Goal: Task Accomplishment & Management: Manage account settings

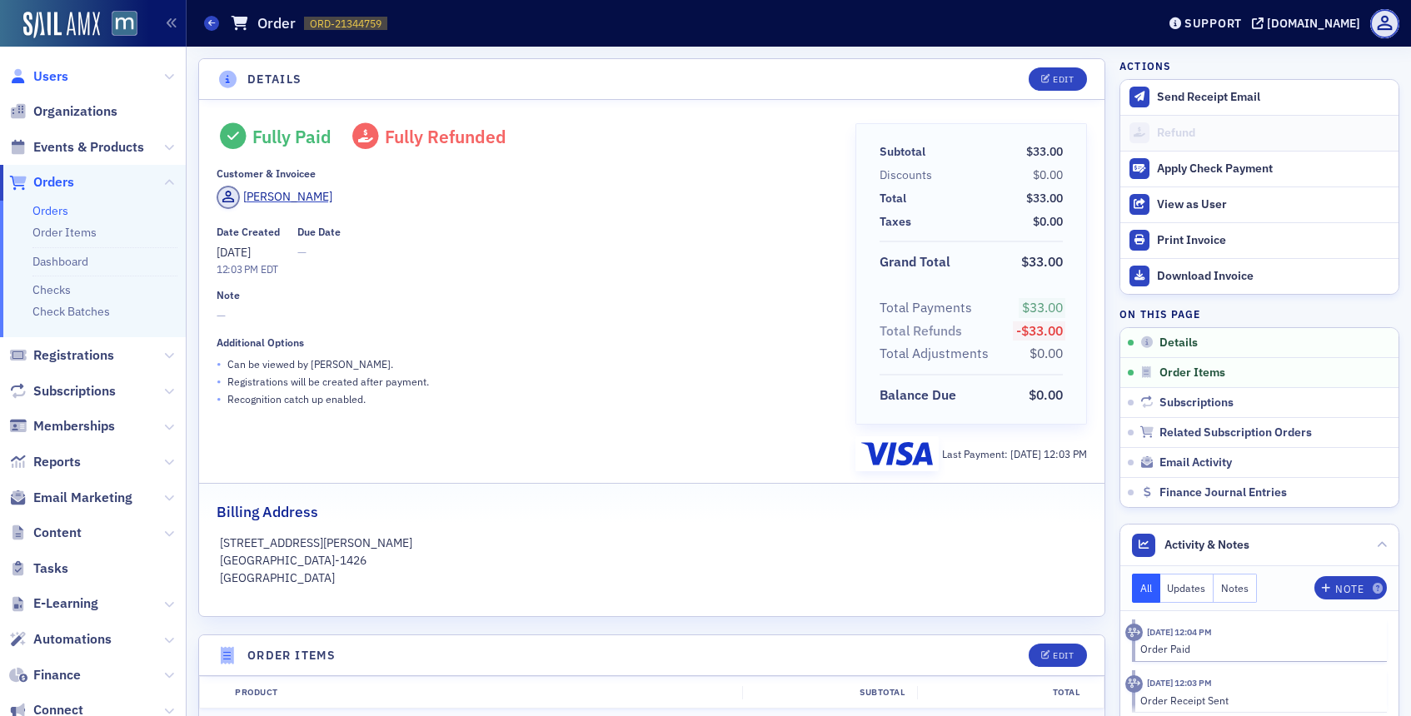
click at [45, 70] on span "Users" at bounding box center [50, 76] width 35 height 18
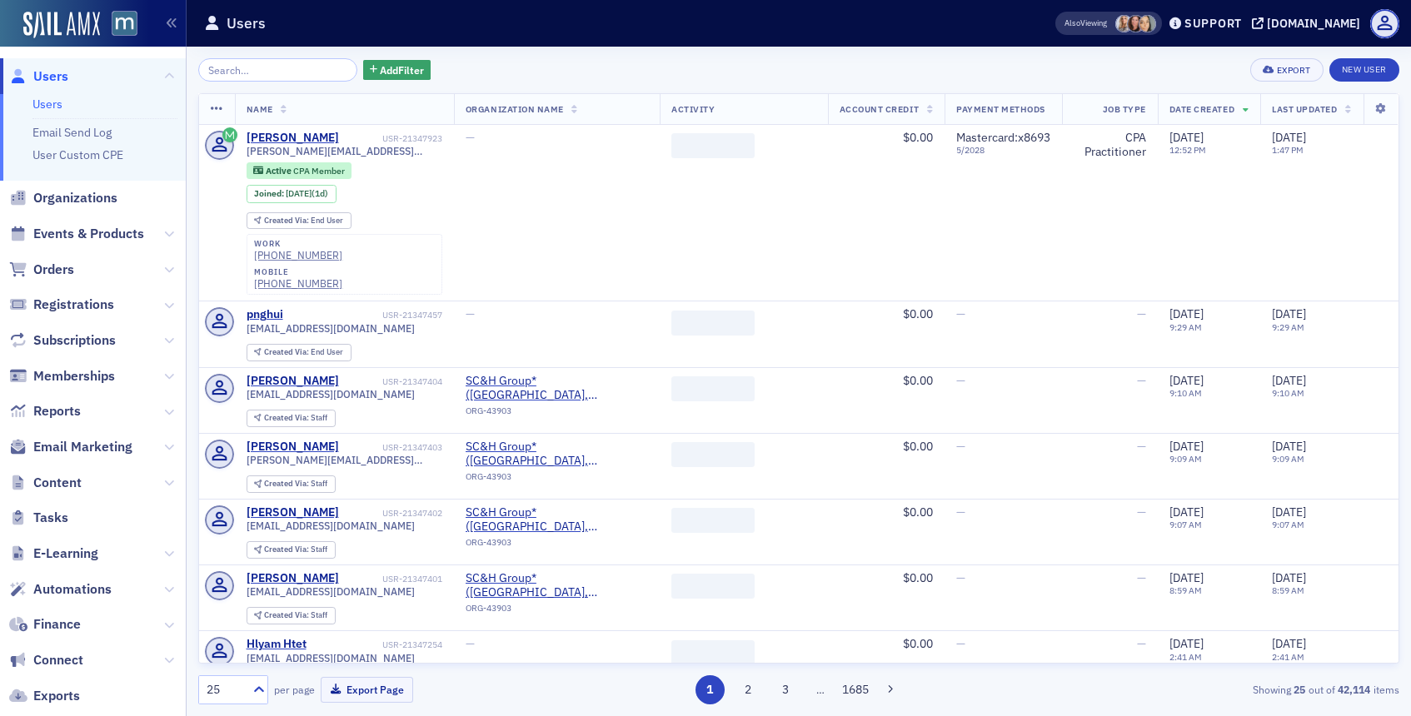
click at [276, 64] on input "search" at bounding box center [277, 69] width 159 height 23
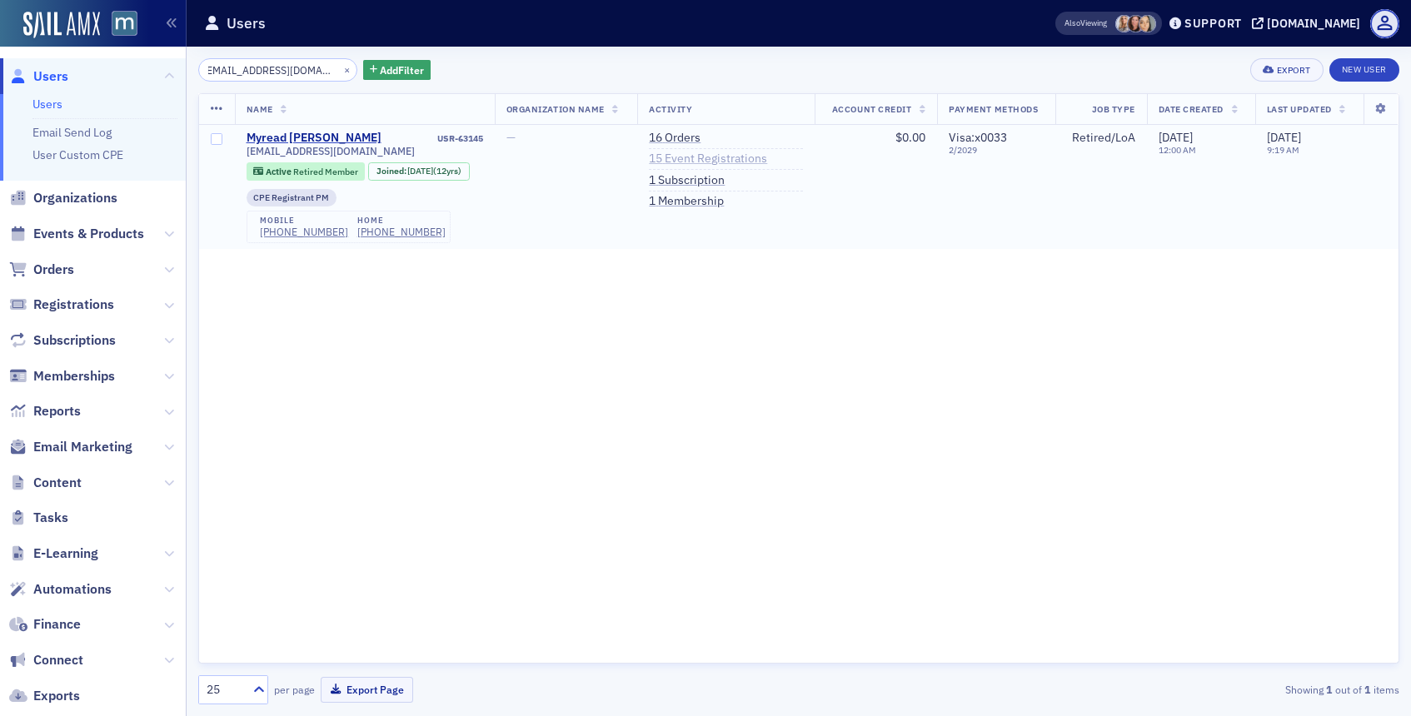
type input "myreadtovar@gmail.com"
click at [701, 152] on link "15 Event Registrations" at bounding box center [708, 159] width 118 height 15
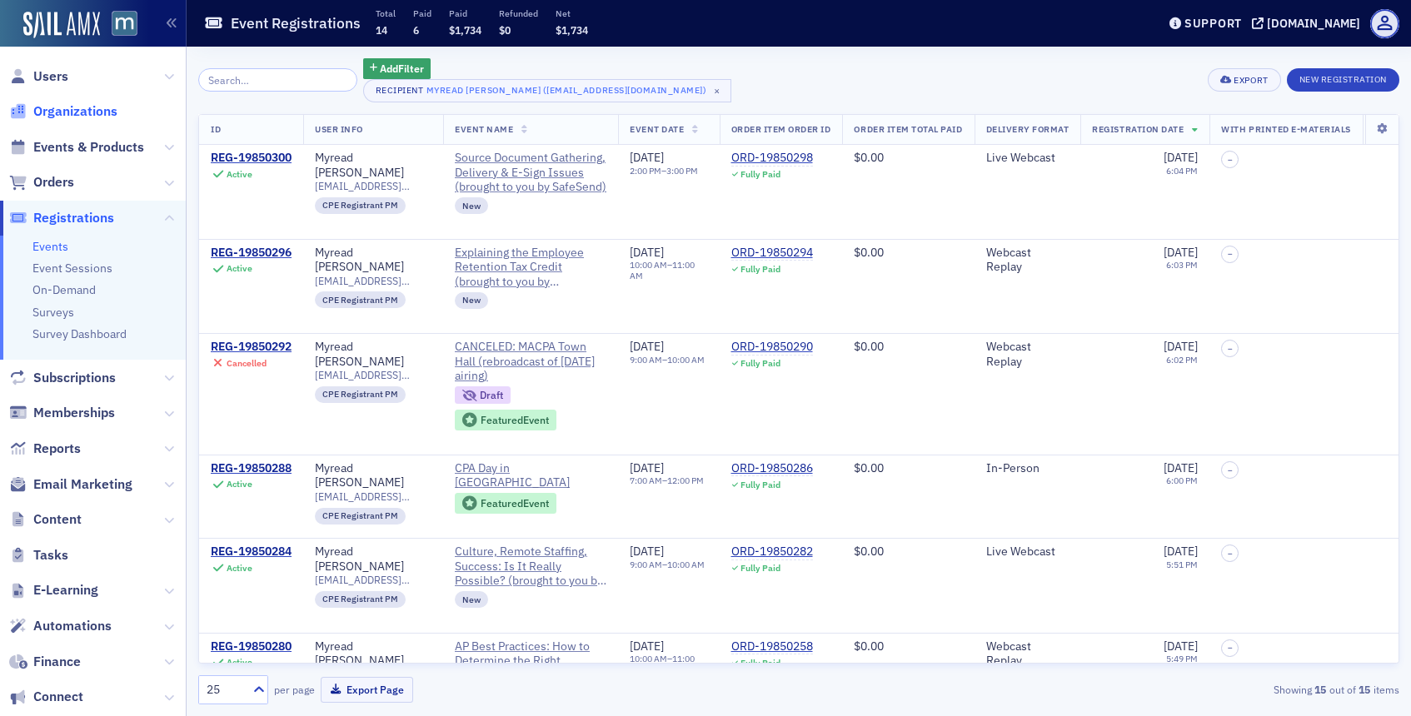
click at [81, 105] on span "Organizations" at bounding box center [75, 111] width 84 height 18
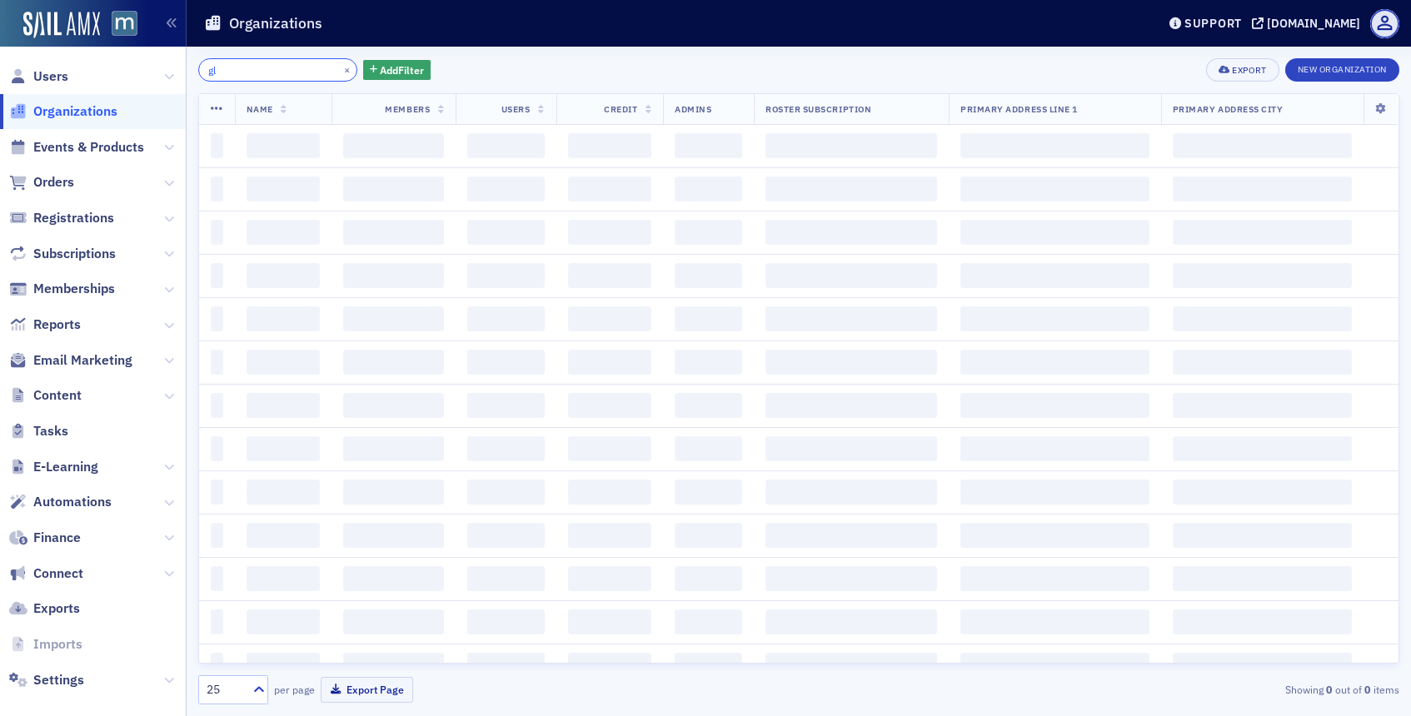
type input "g"
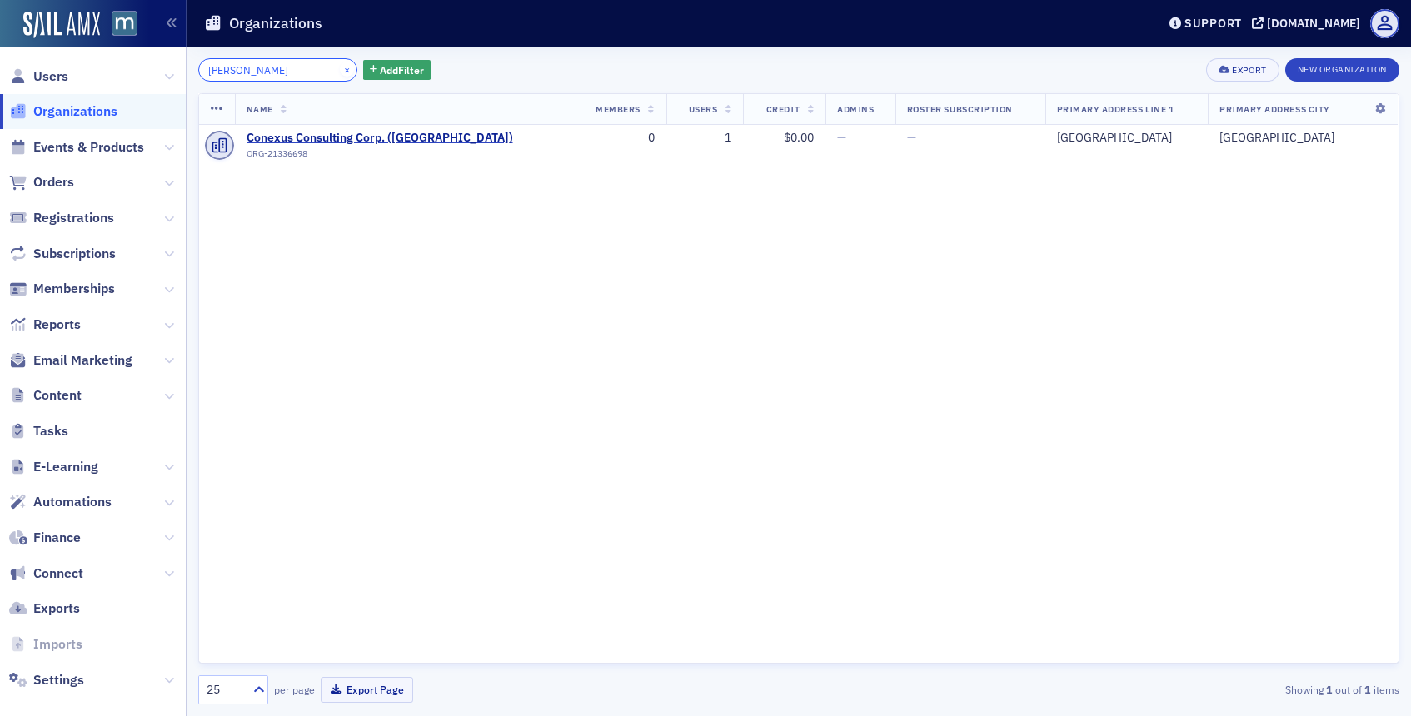
type input "valerie cone"
click at [340, 73] on button "×" at bounding box center [347, 69] width 15 height 15
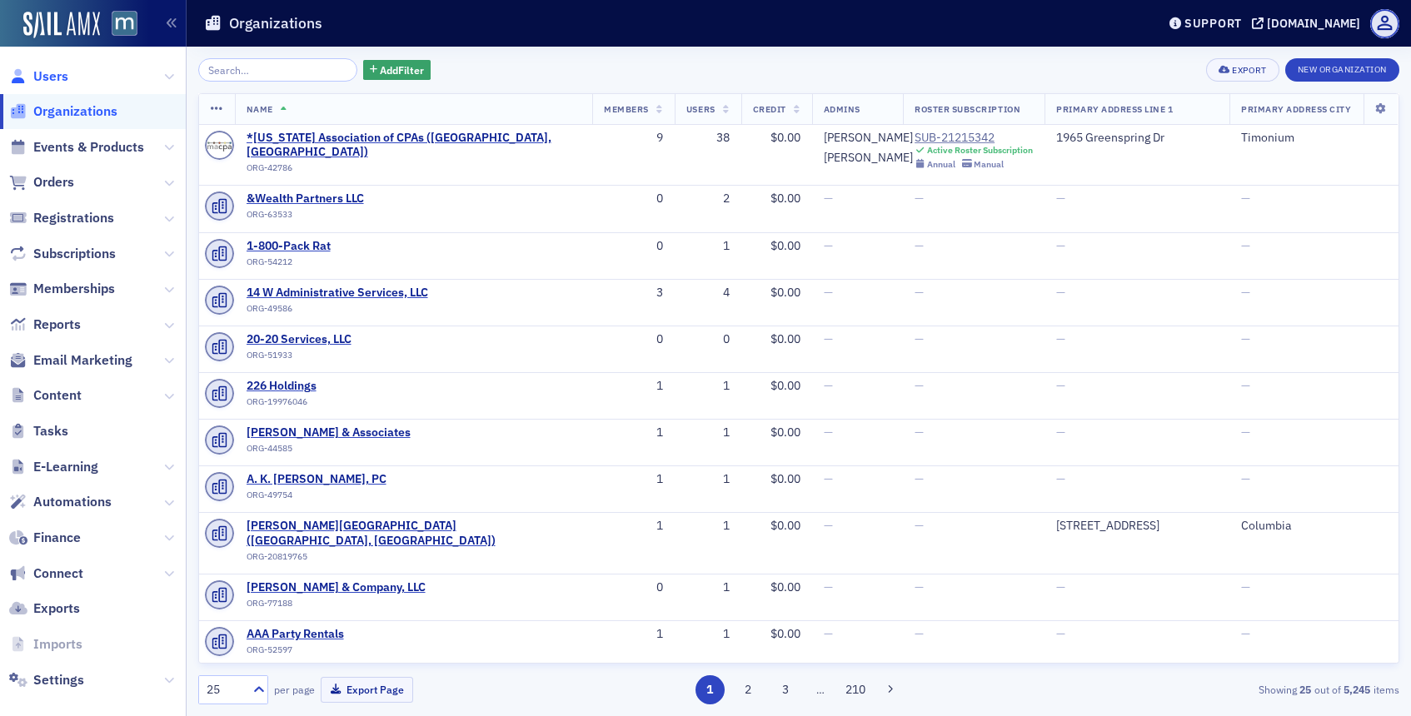
click at [60, 80] on span "Users" at bounding box center [50, 76] width 35 height 18
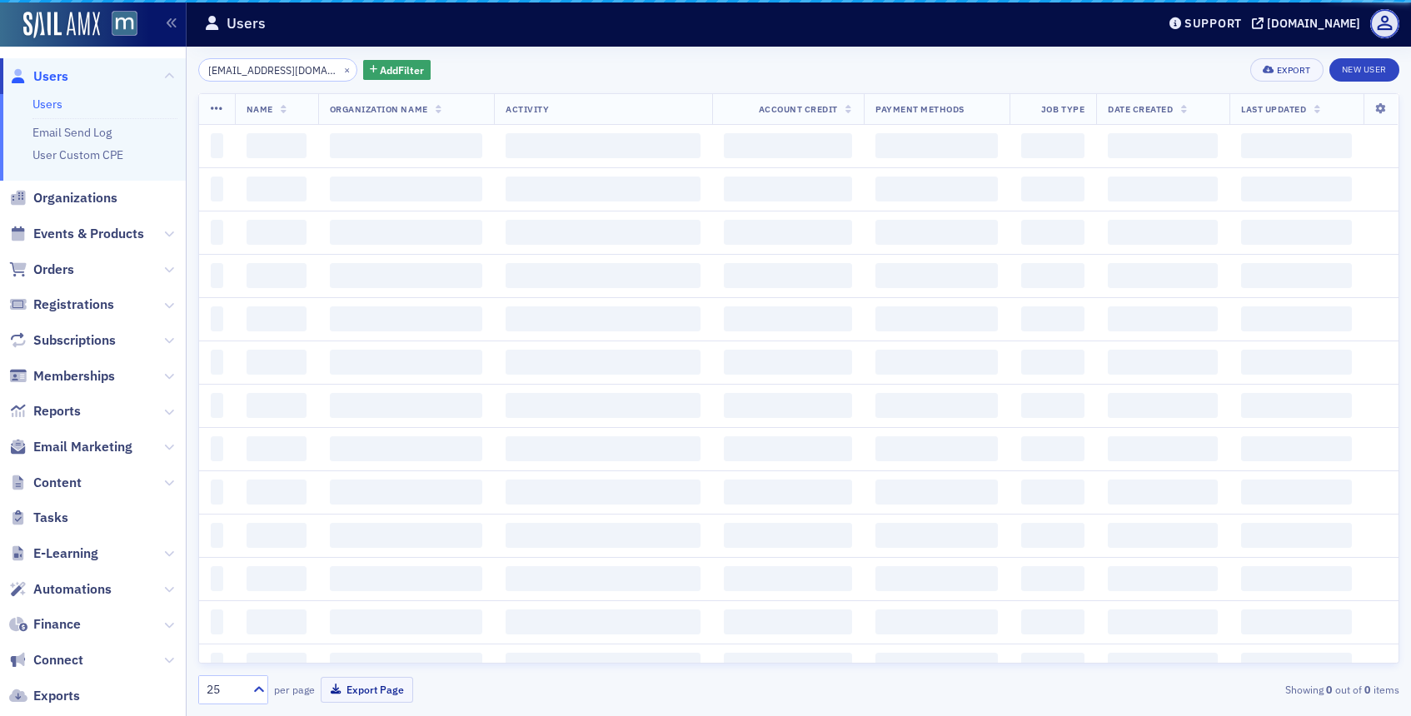
scroll to position [0, 5]
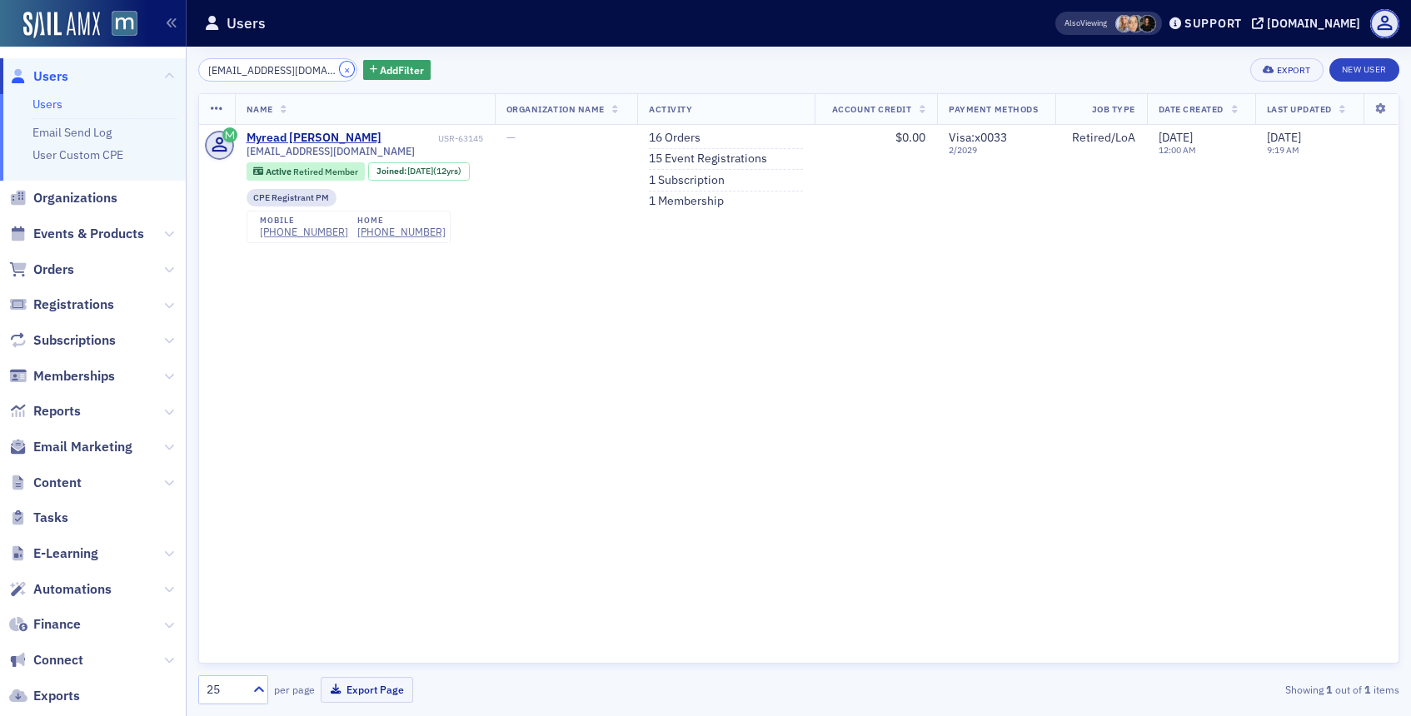
click at [340, 67] on button "×" at bounding box center [347, 69] width 15 height 15
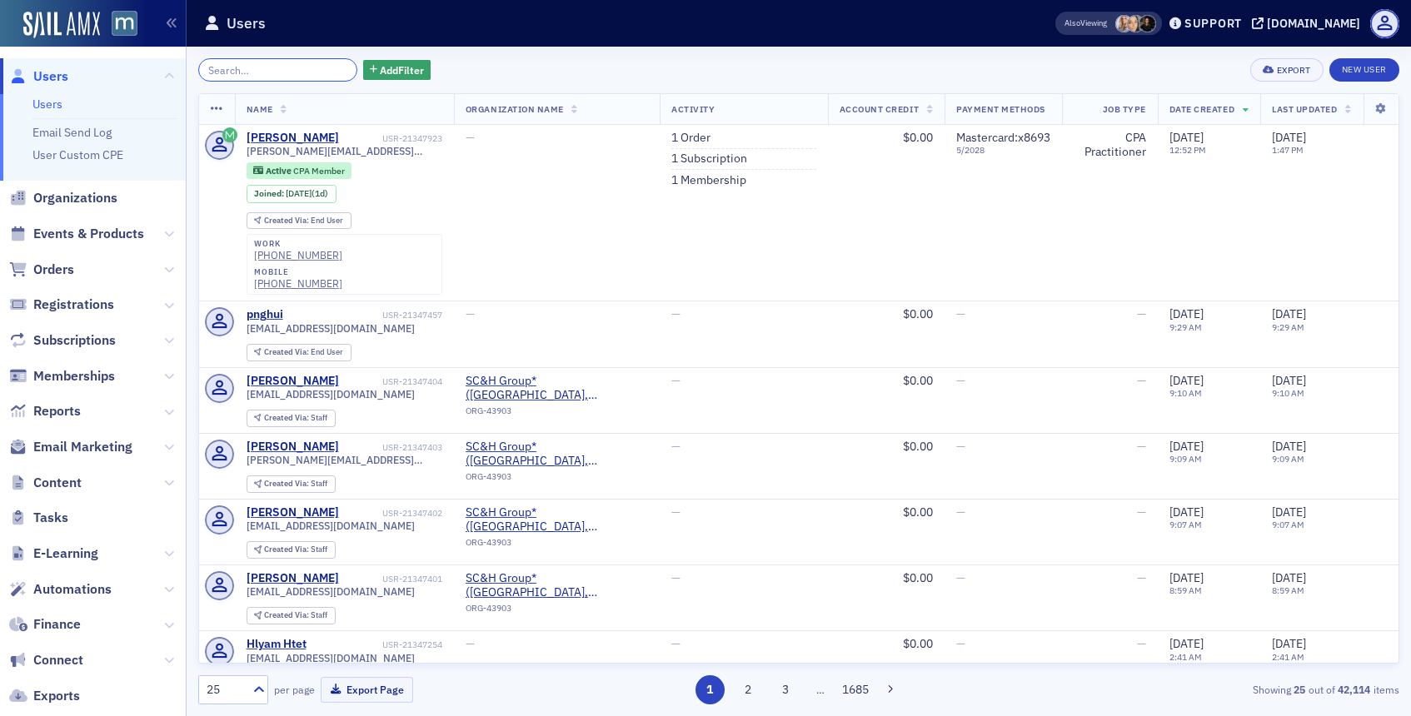
click at [324, 67] on input "search" at bounding box center [277, 69] width 159 height 23
type input "c"
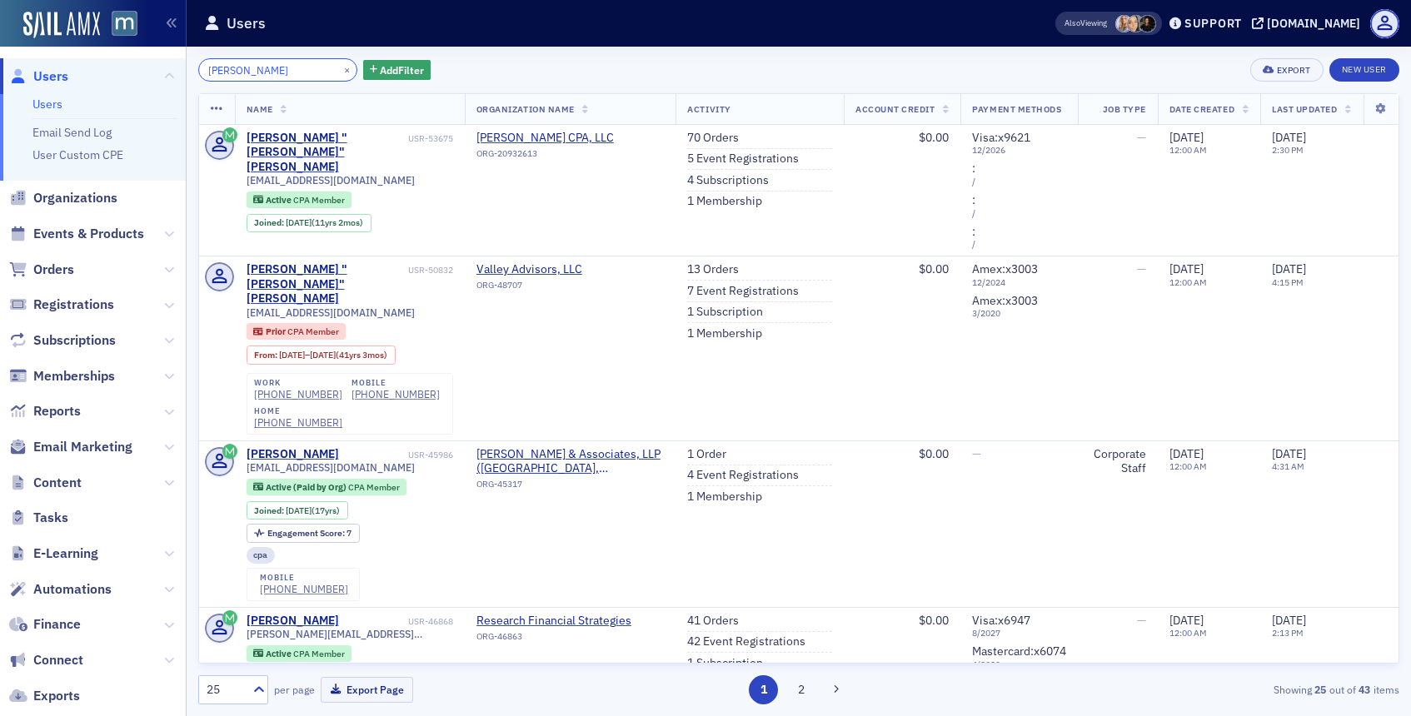
type input "valerie cone"
click at [340, 69] on button "×" at bounding box center [347, 69] width 15 height 15
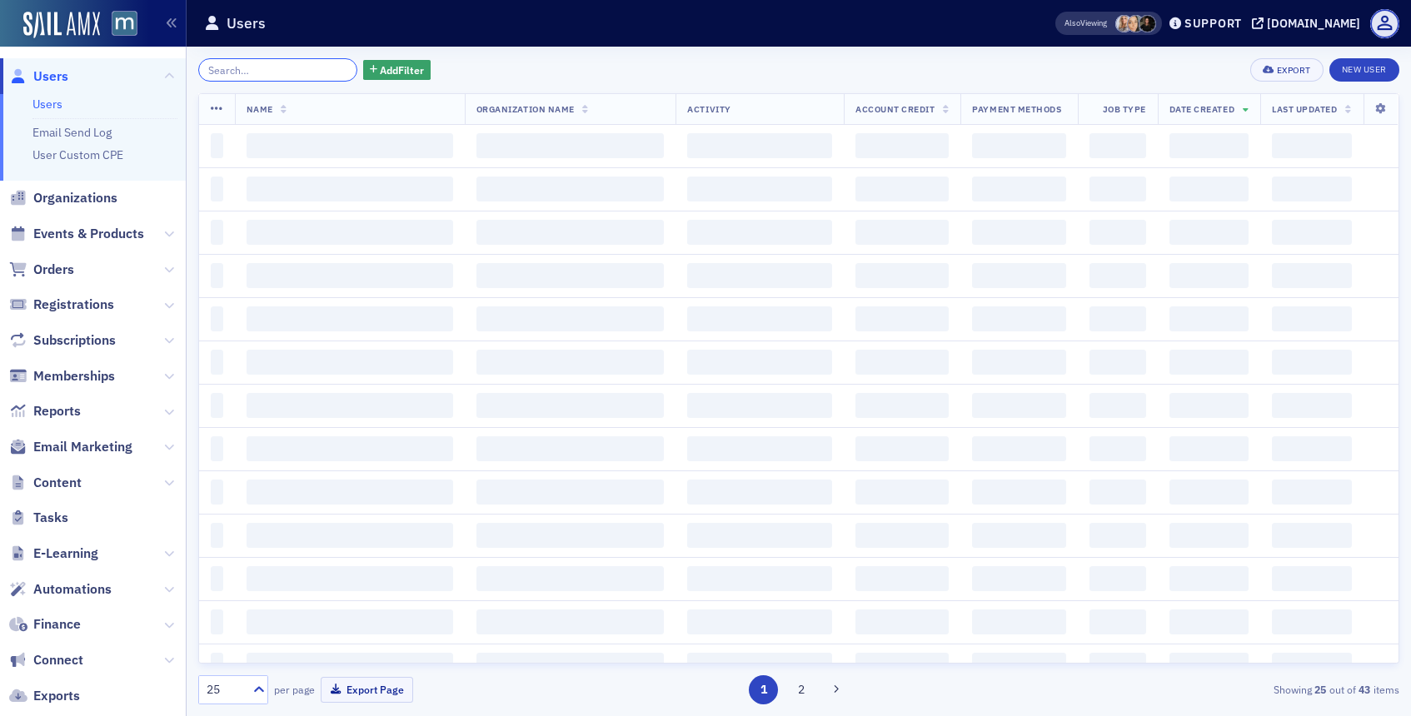
click at [318, 69] on input "search" at bounding box center [277, 69] width 159 height 23
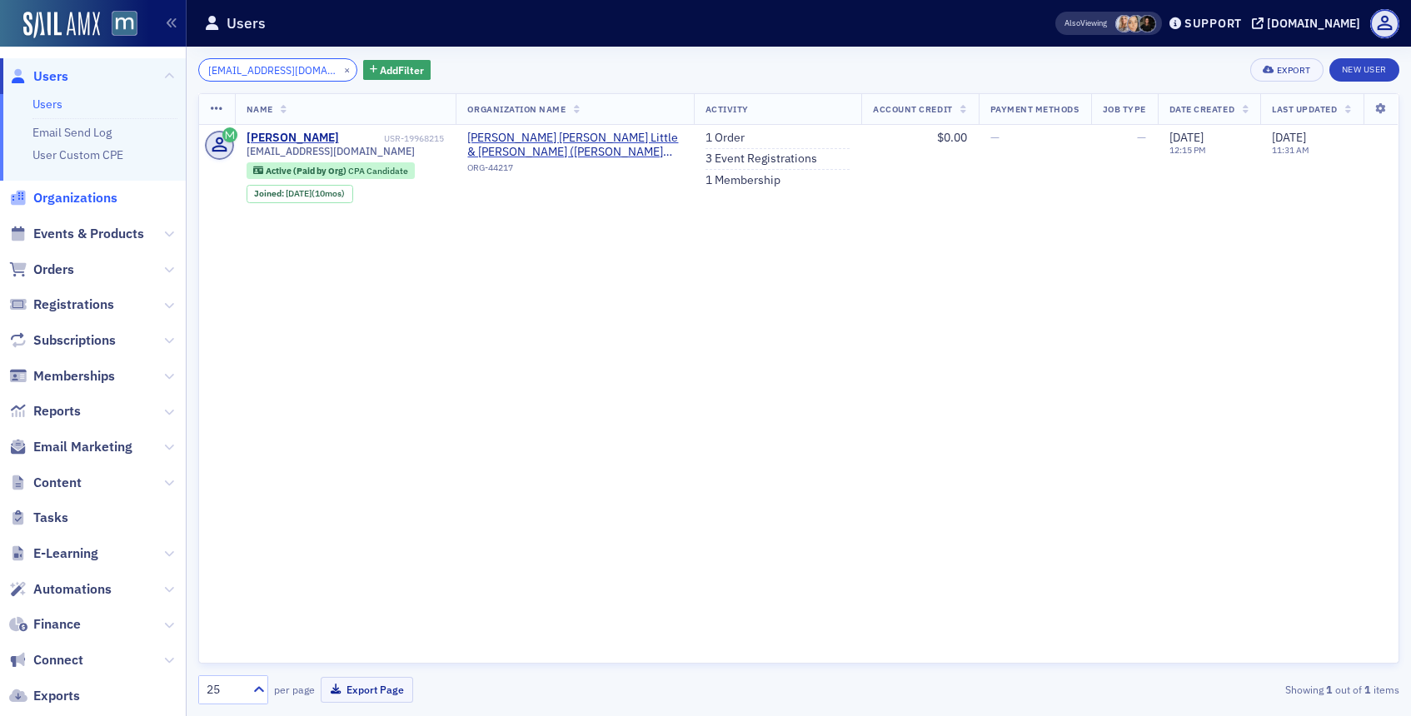
type input "chopple@gwlmcpa.com"
click at [97, 199] on span "Organizations" at bounding box center [75, 198] width 84 height 18
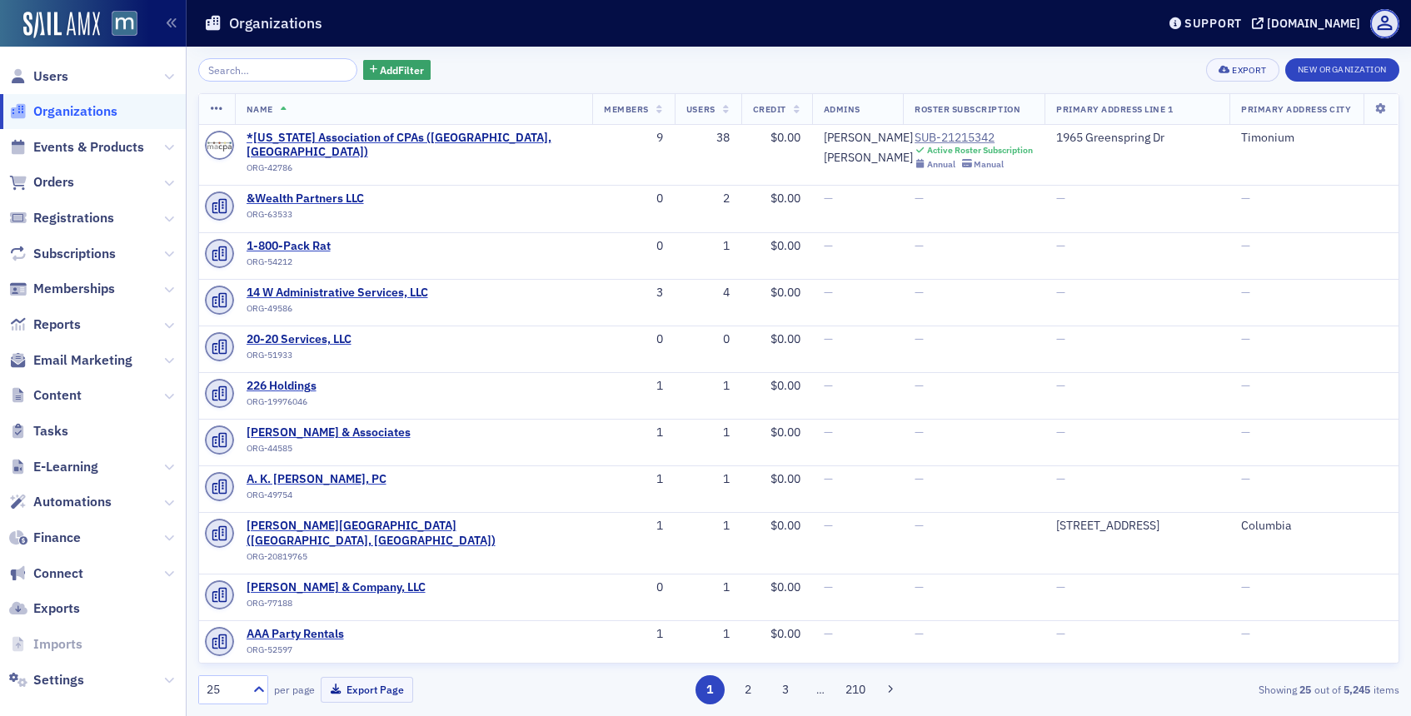
click at [305, 82] on div "Add Filter Export New Organization Name Members Users Credit Admins Roster Subs…" at bounding box center [798, 381] width 1201 height 646
click at [301, 71] on input "search" at bounding box center [277, 69] width 159 height 23
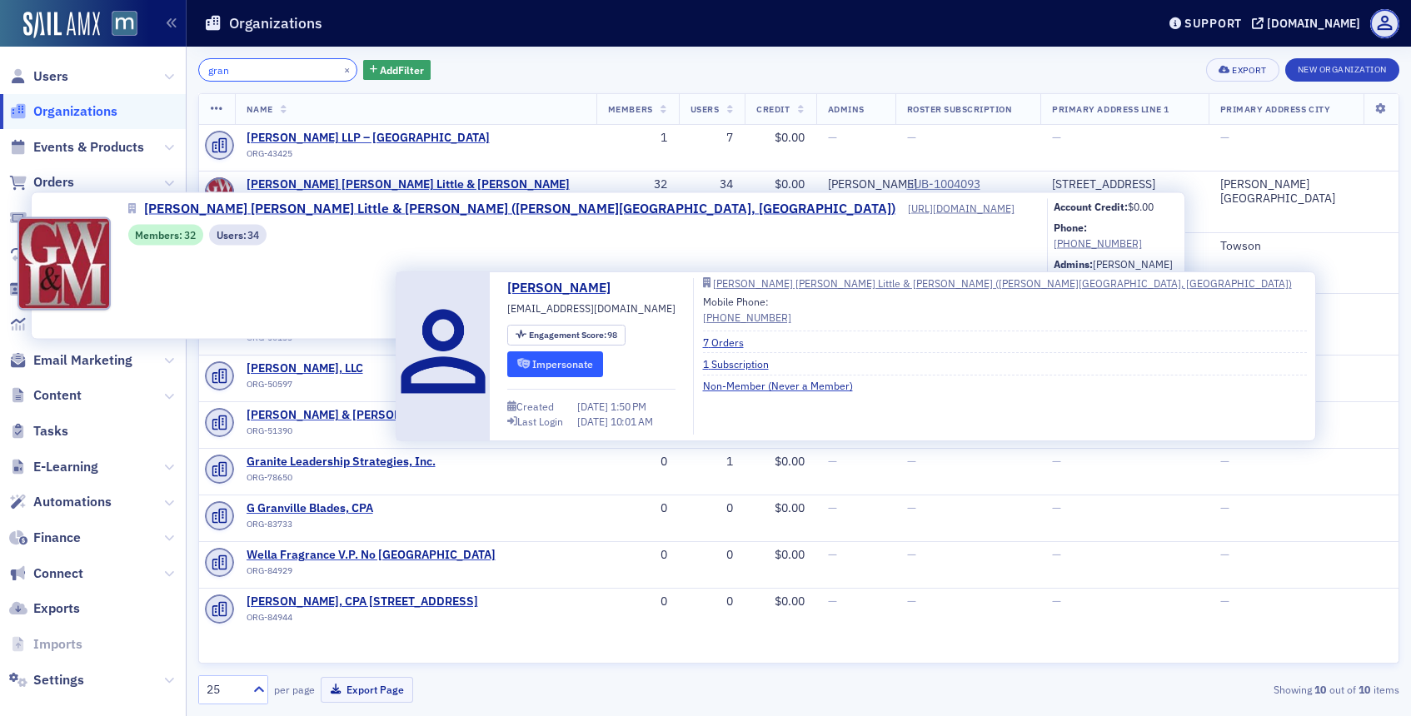
type input "gran"
click at [585, 359] on button "Impersonate" at bounding box center [555, 364] width 96 height 26
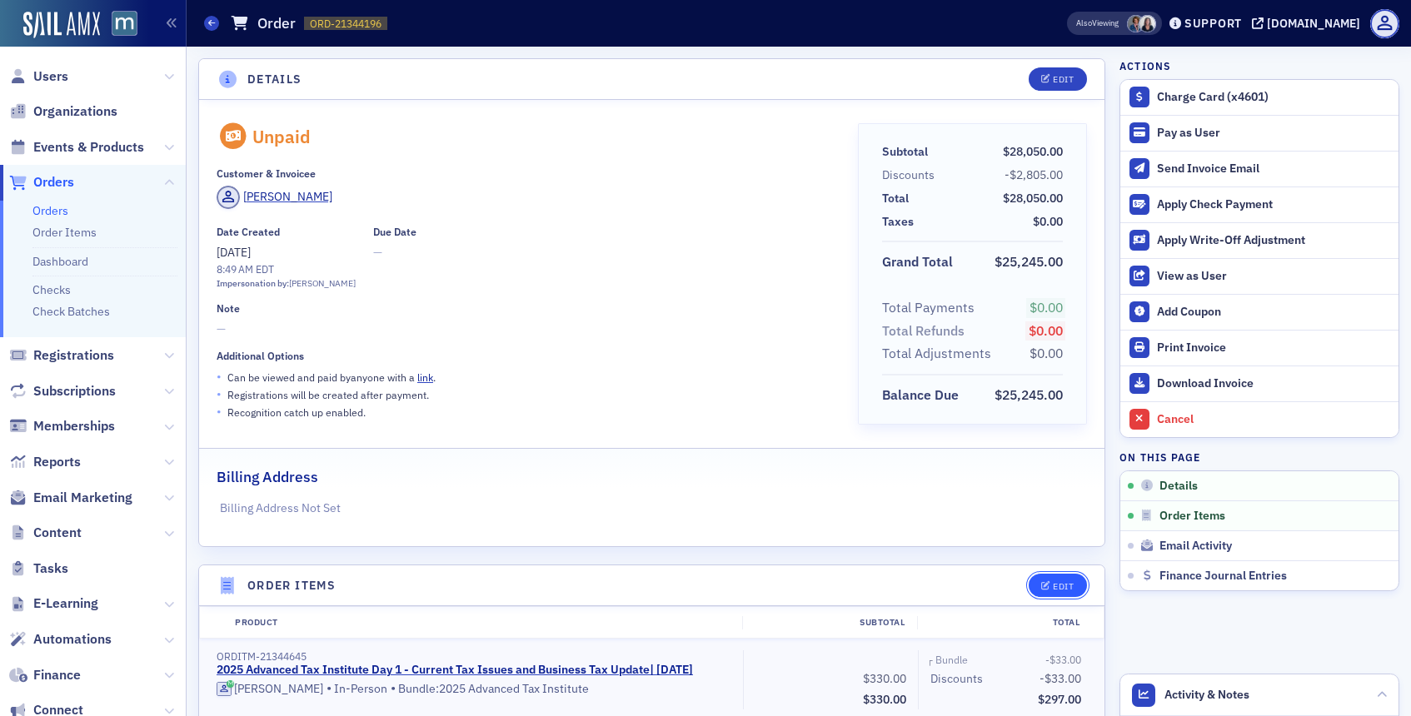
click at [1039, 582] on button "Edit" at bounding box center [1057, 585] width 57 height 23
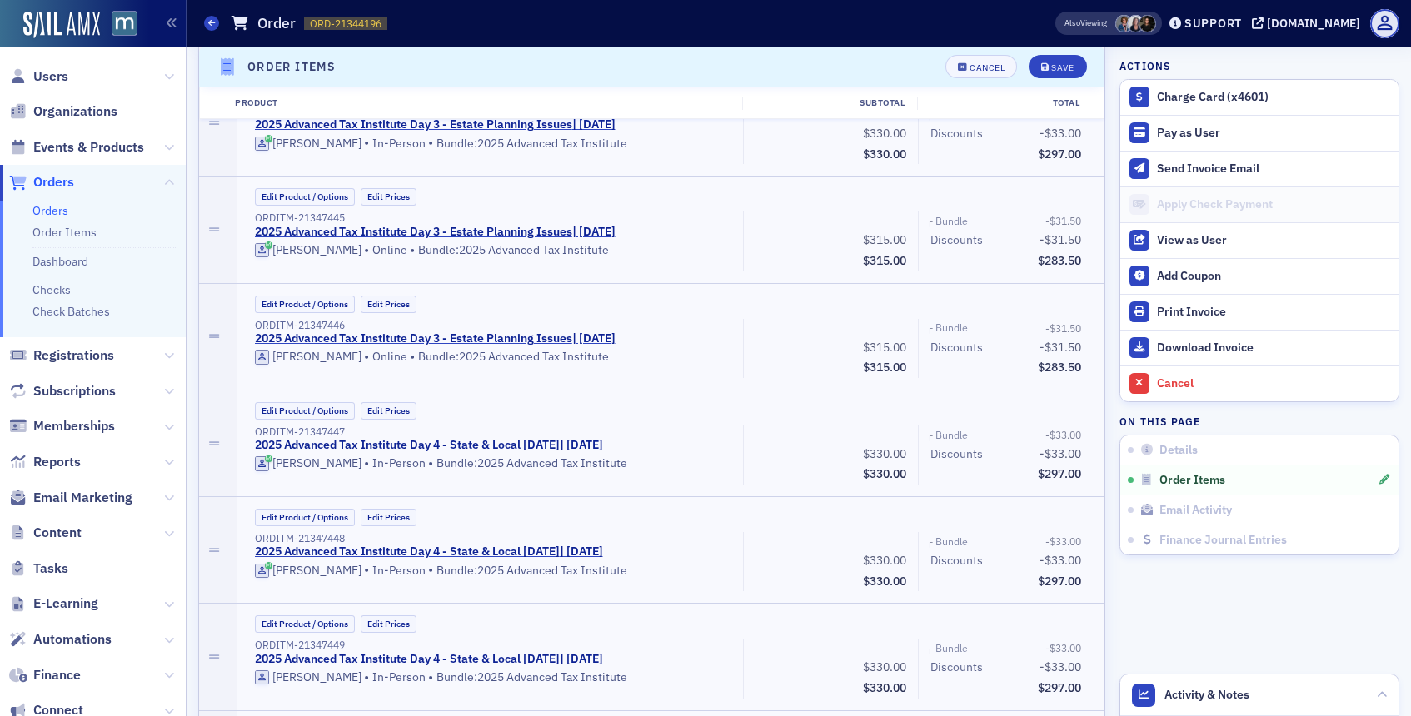
scroll to position [8769, 0]
click at [217, 330] on icon at bounding box center [214, 336] width 10 height 12
click at [1174, 246] on div "View as User" at bounding box center [1273, 240] width 233 height 15
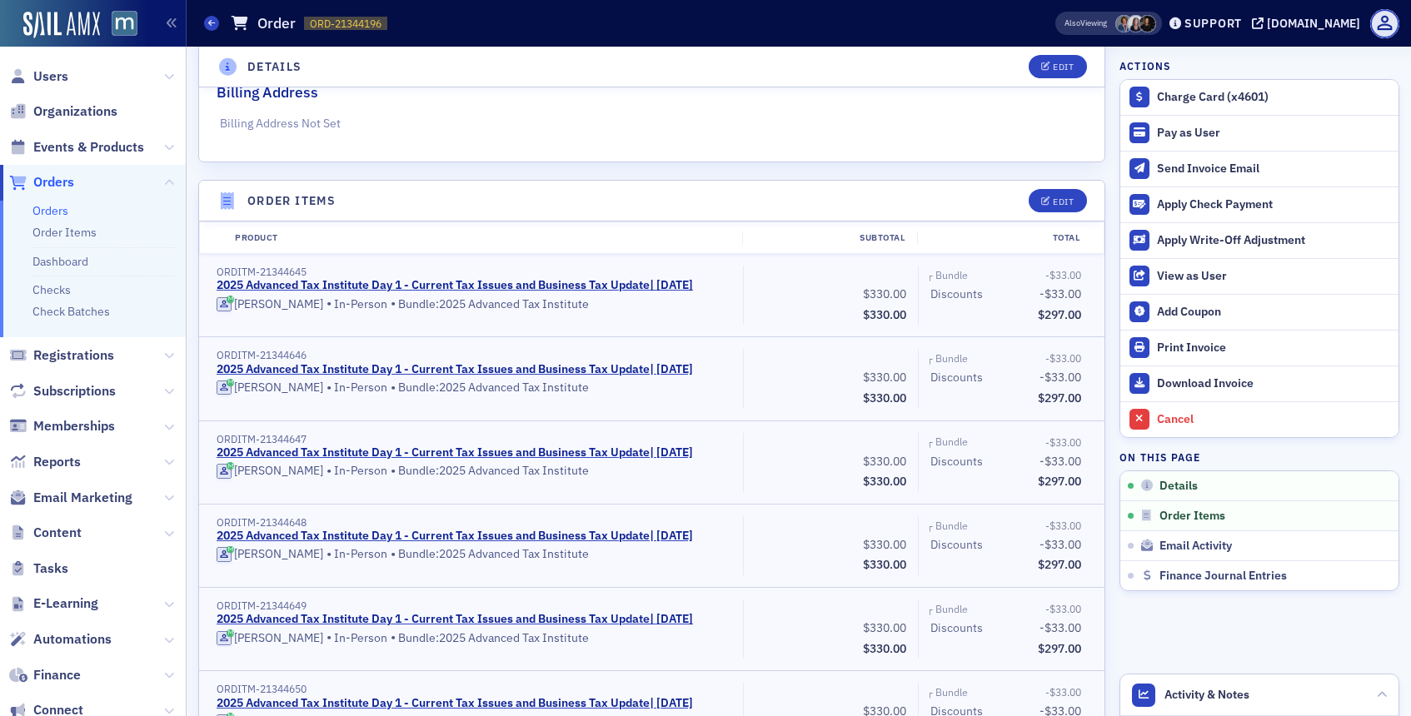
scroll to position [477, 0]
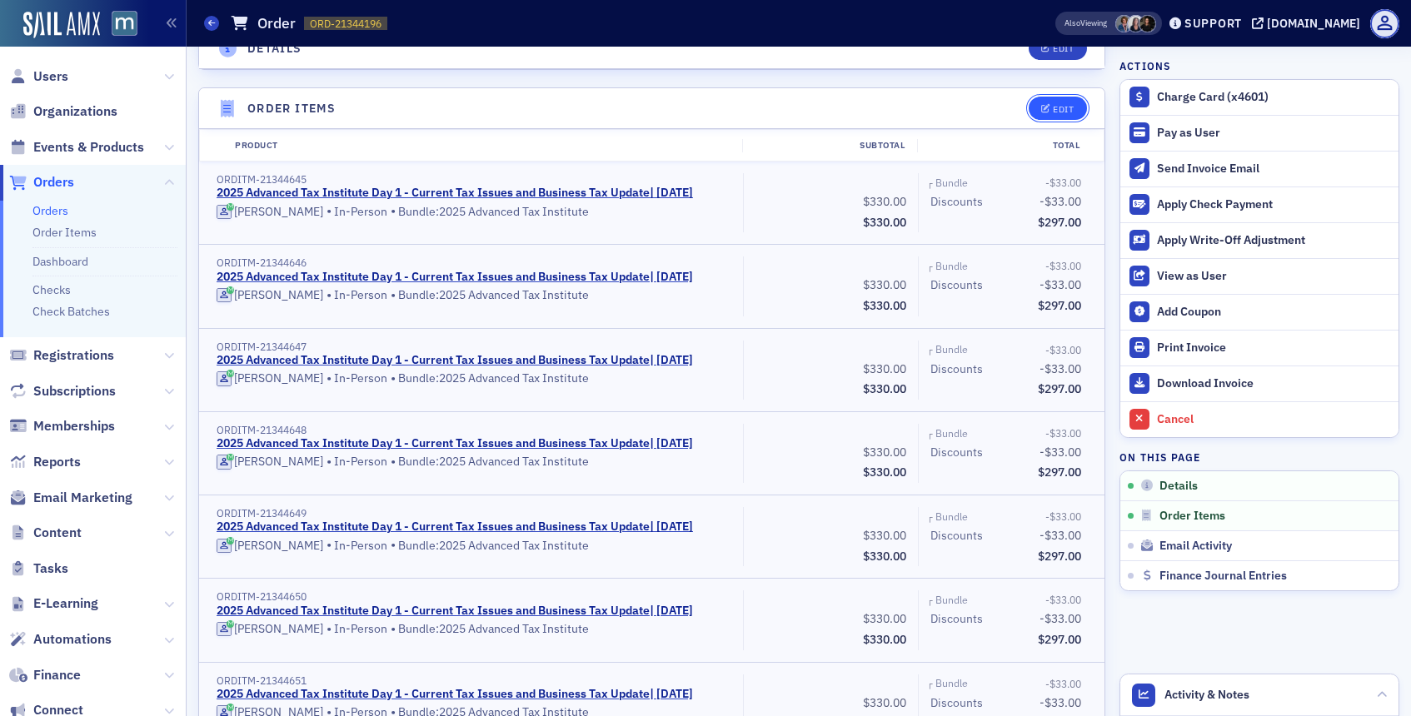
click at [1048, 113] on button "Edit" at bounding box center [1057, 108] width 57 height 23
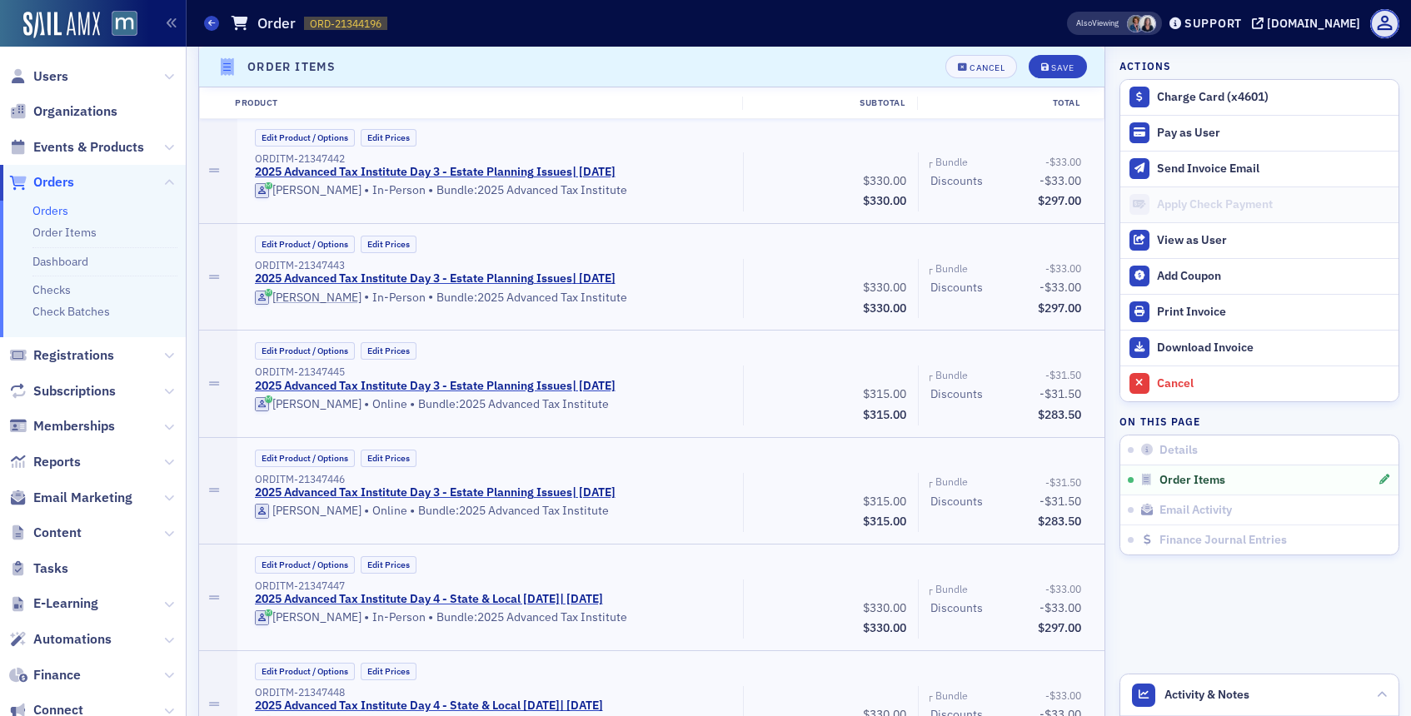
scroll to position [8651, 0]
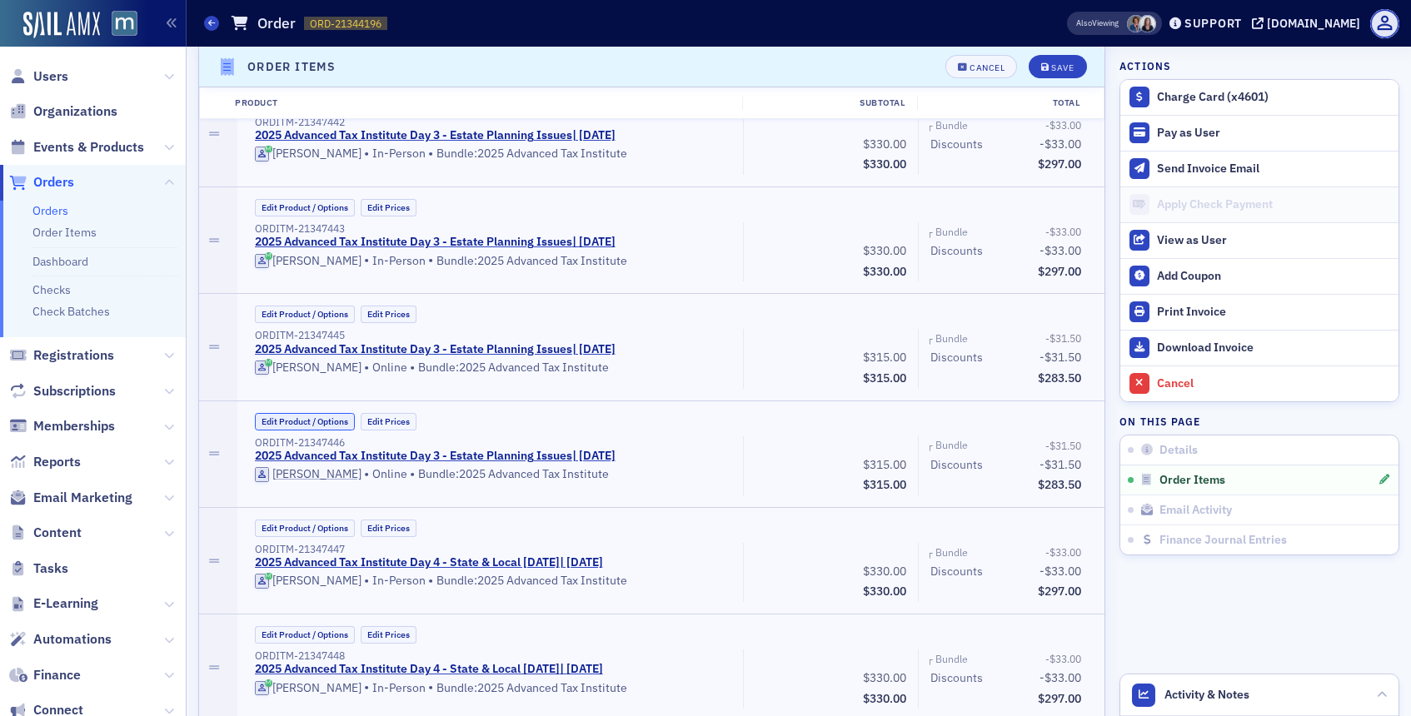
click at [331, 415] on button "Edit Product / Options" at bounding box center [305, 421] width 100 height 17
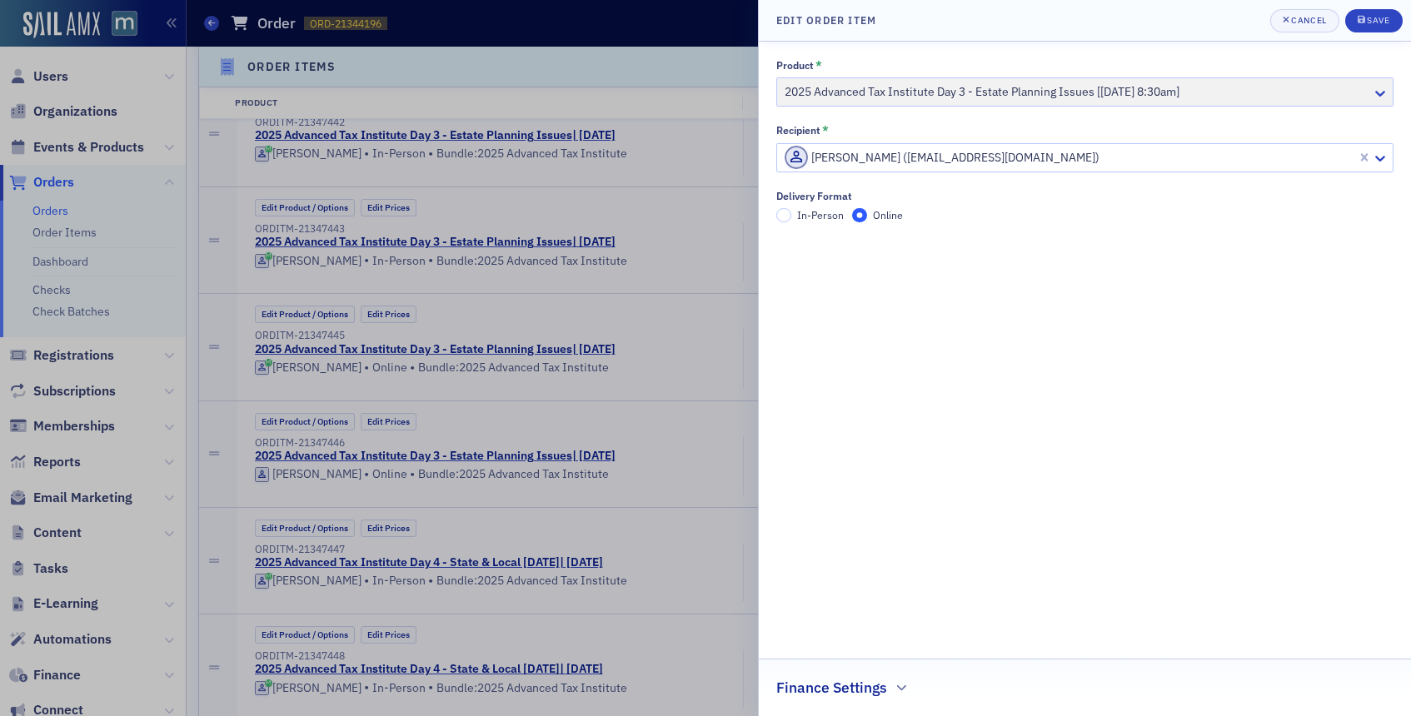
click at [1218, 165] on div at bounding box center [1069, 157] width 572 height 21
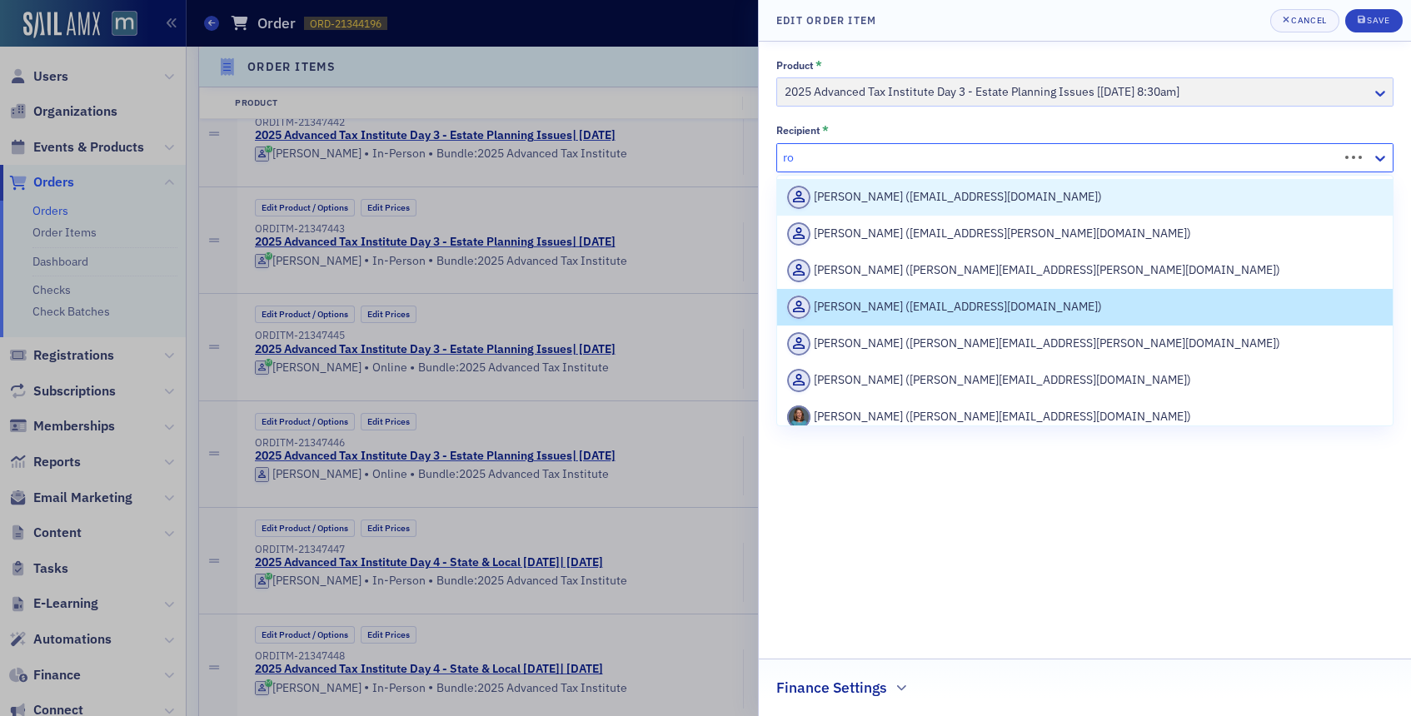
type input "r"
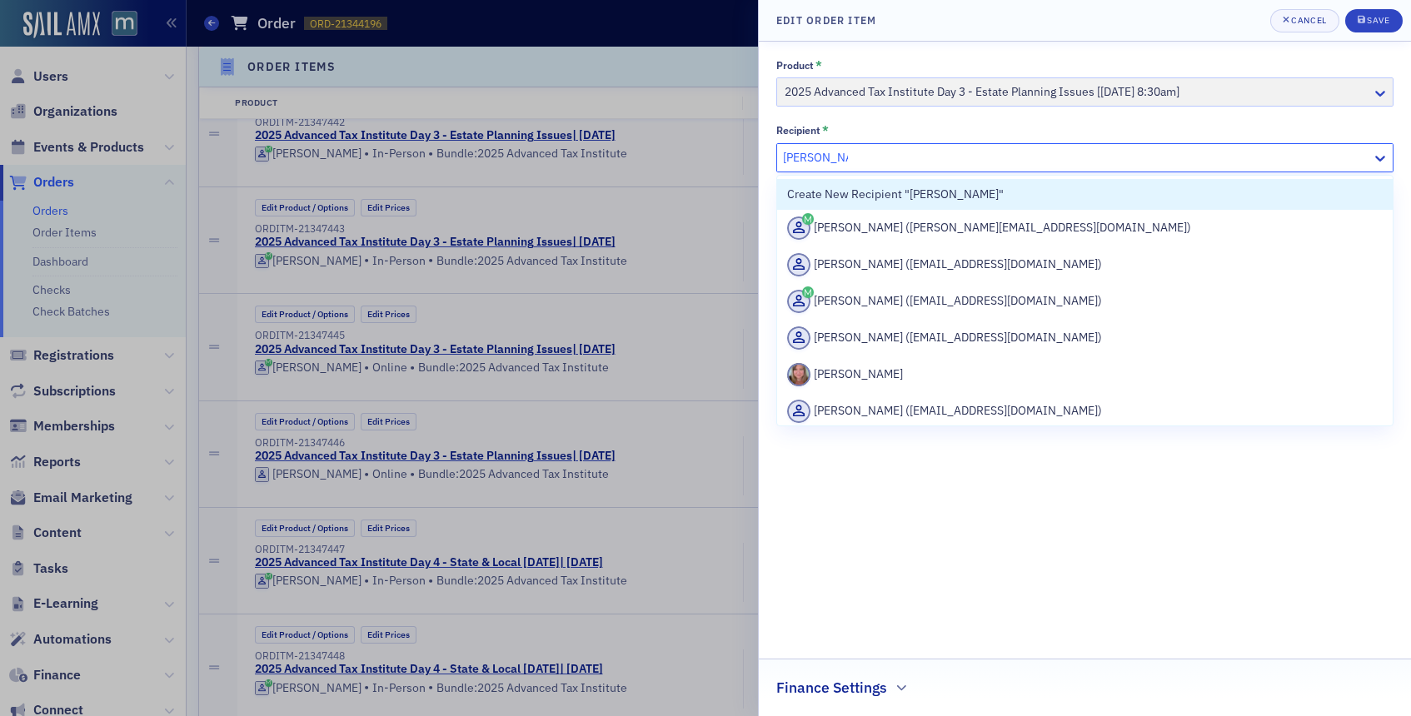
type input "jessica roos"
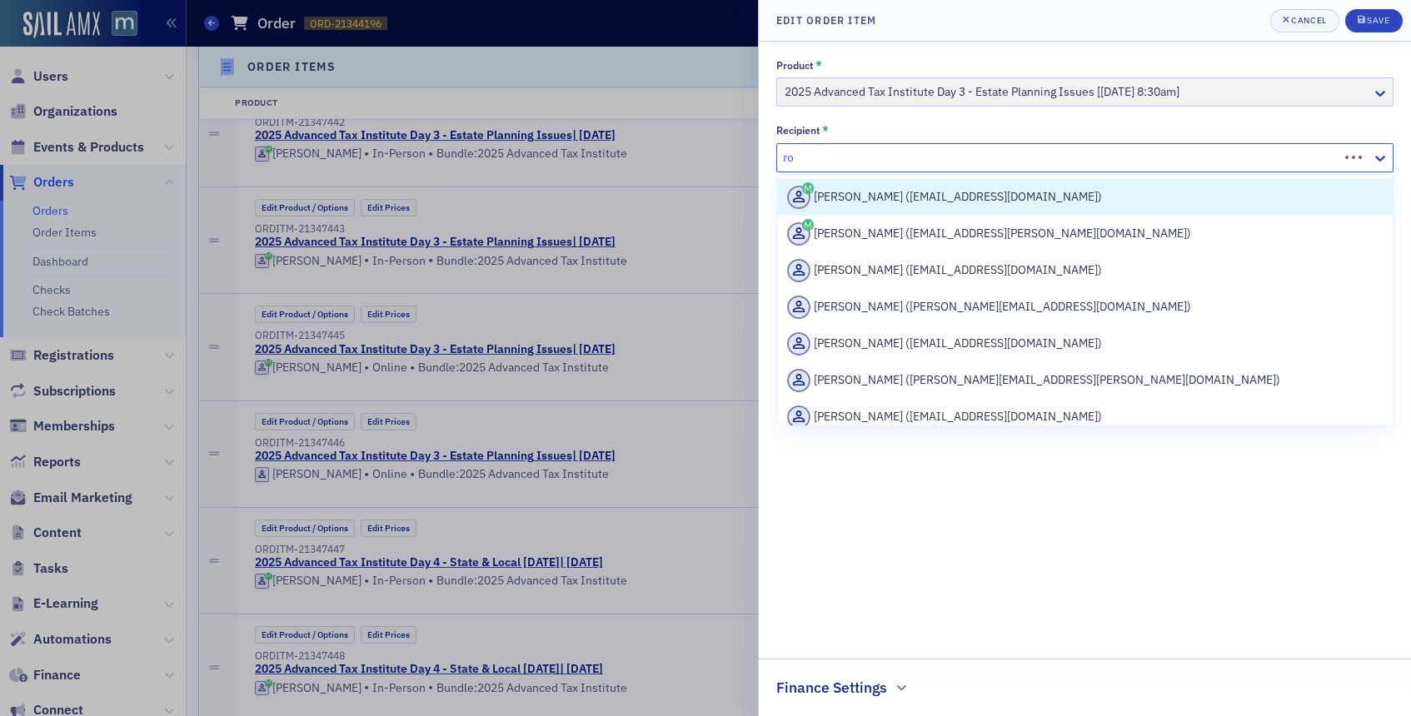
type input "r"
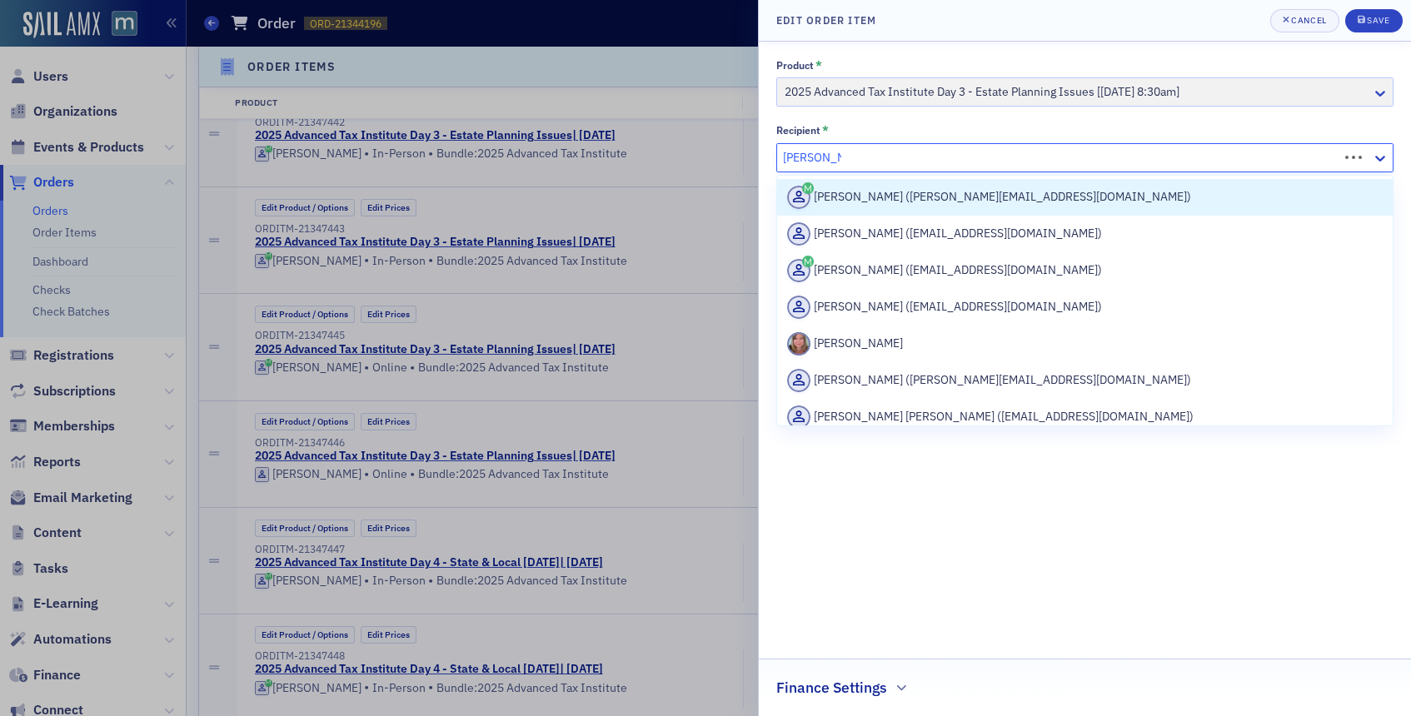
type input "jessica ross"
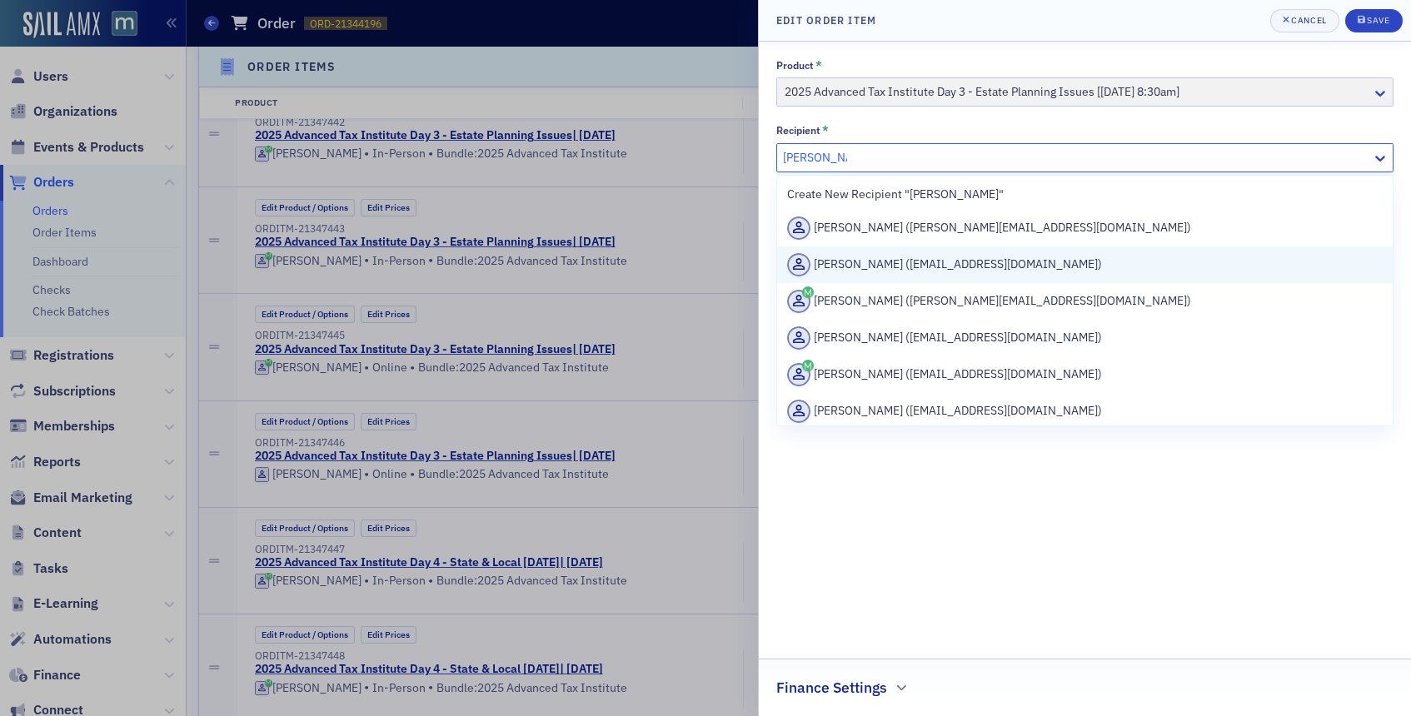
click at [934, 257] on div "Jessica Ross (jross@schgroup.com)" at bounding box center [1084, 264] width 595 height 23
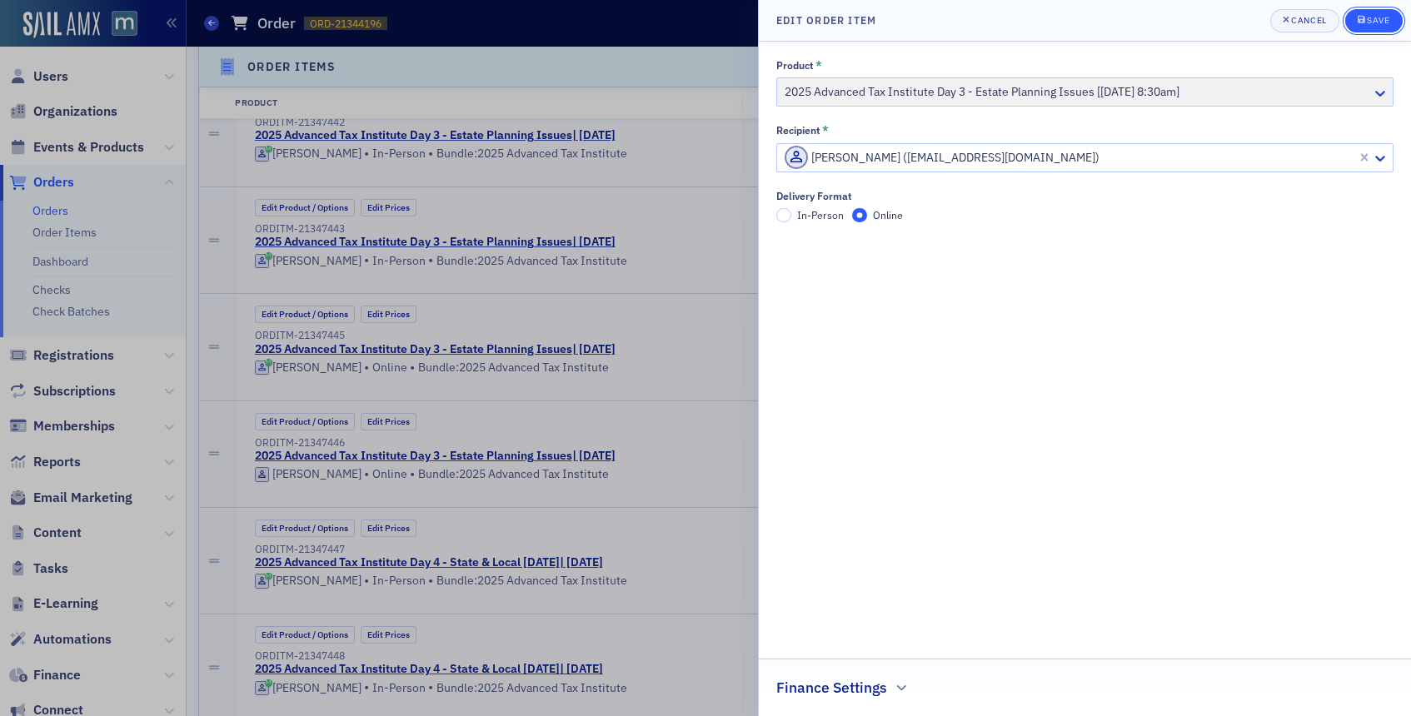
click at [1373, 12] on button "Save" at bounding box center [1373, 20] width 57 height 23
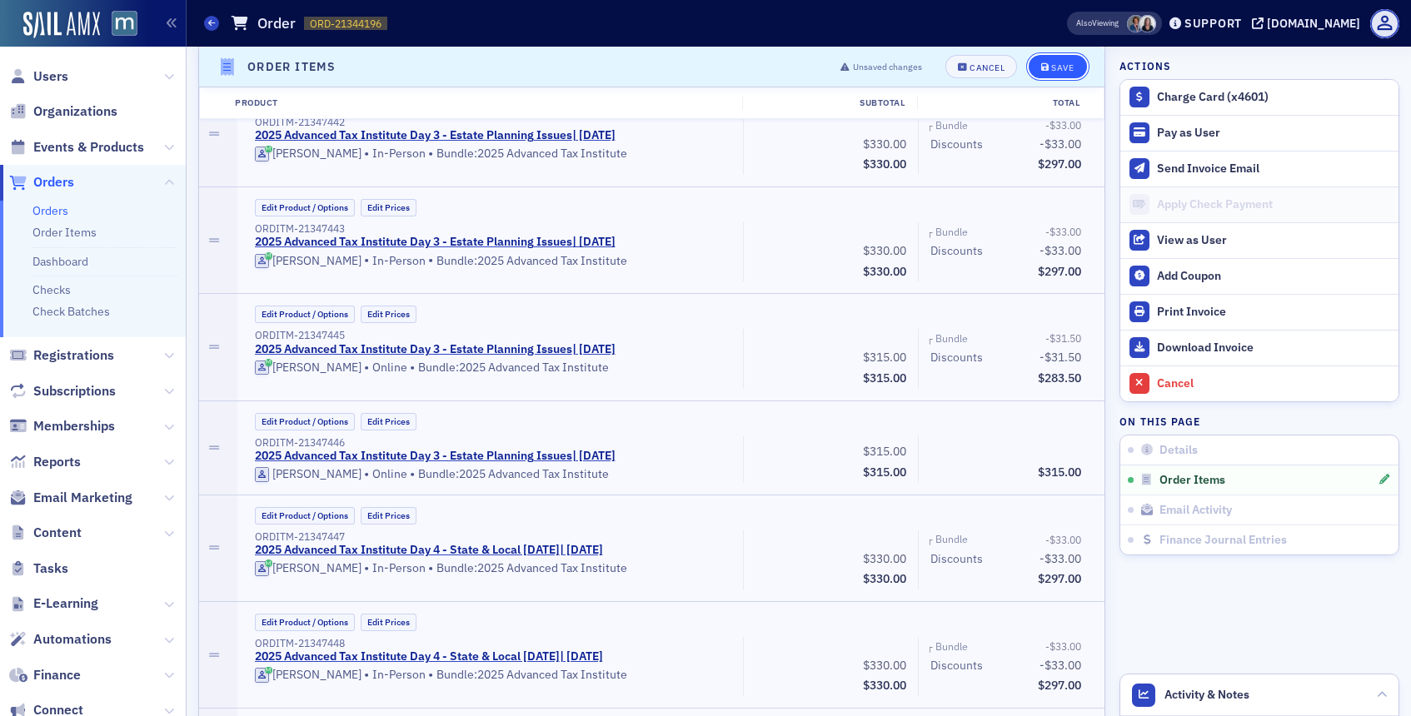
click at [1052, 65] on div "Save" at bounding box center [1062, 66] width 22 height 9
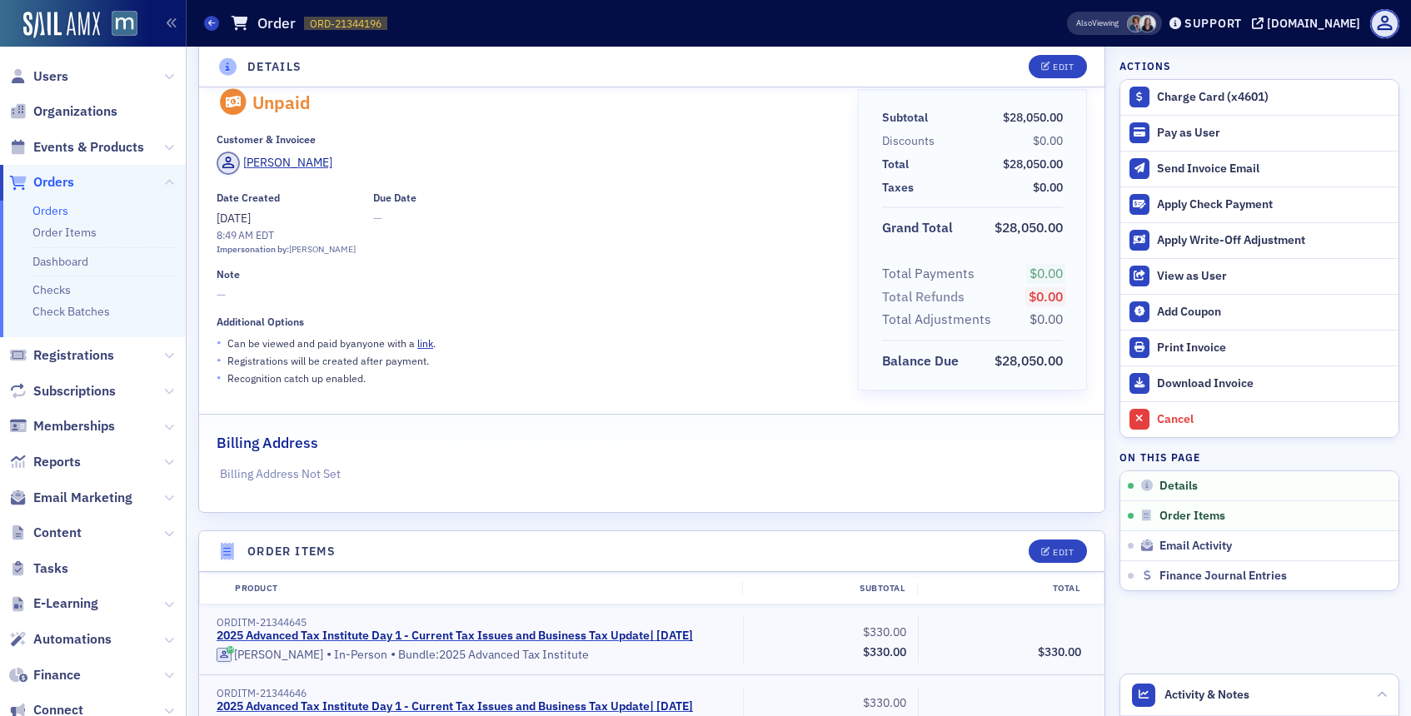
scroll to position [49, 0]
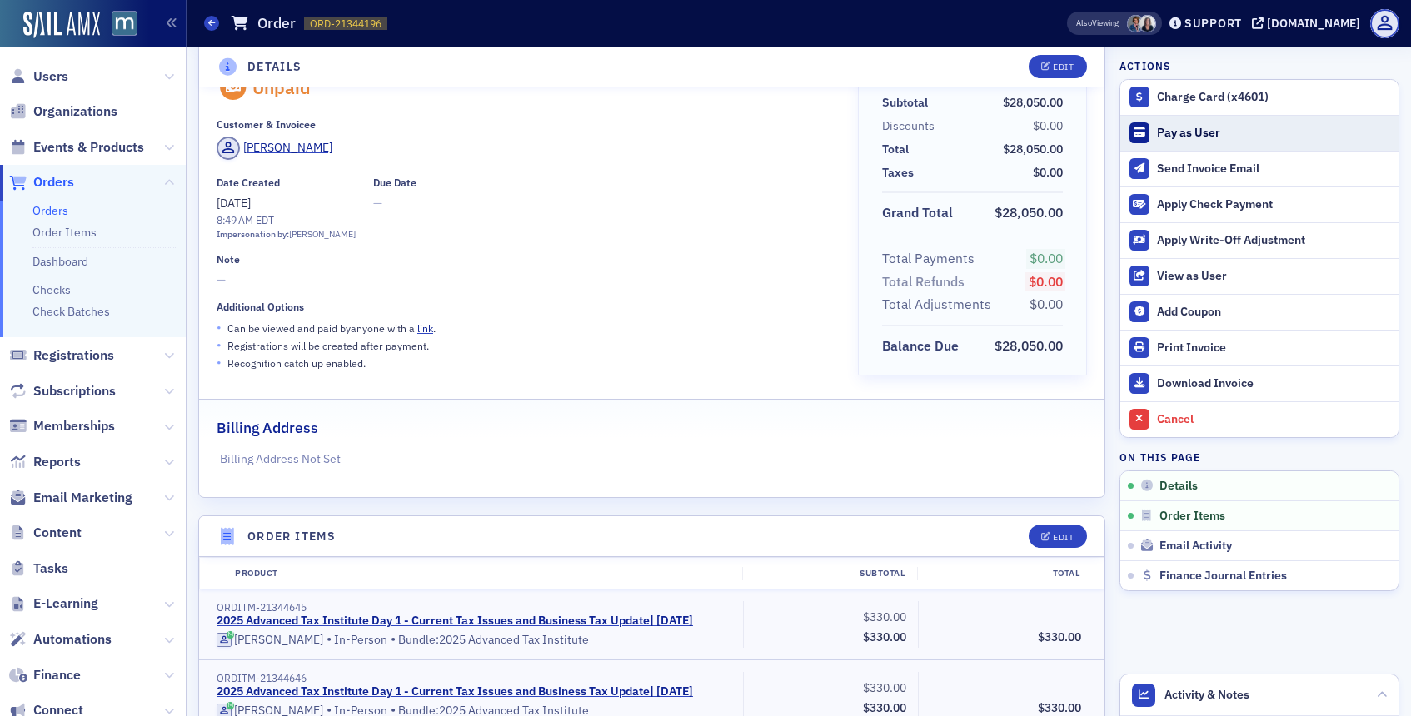
click at [1193, 137] on div "Pay as User" at bounding box center [1273, 133] width 233 height 15
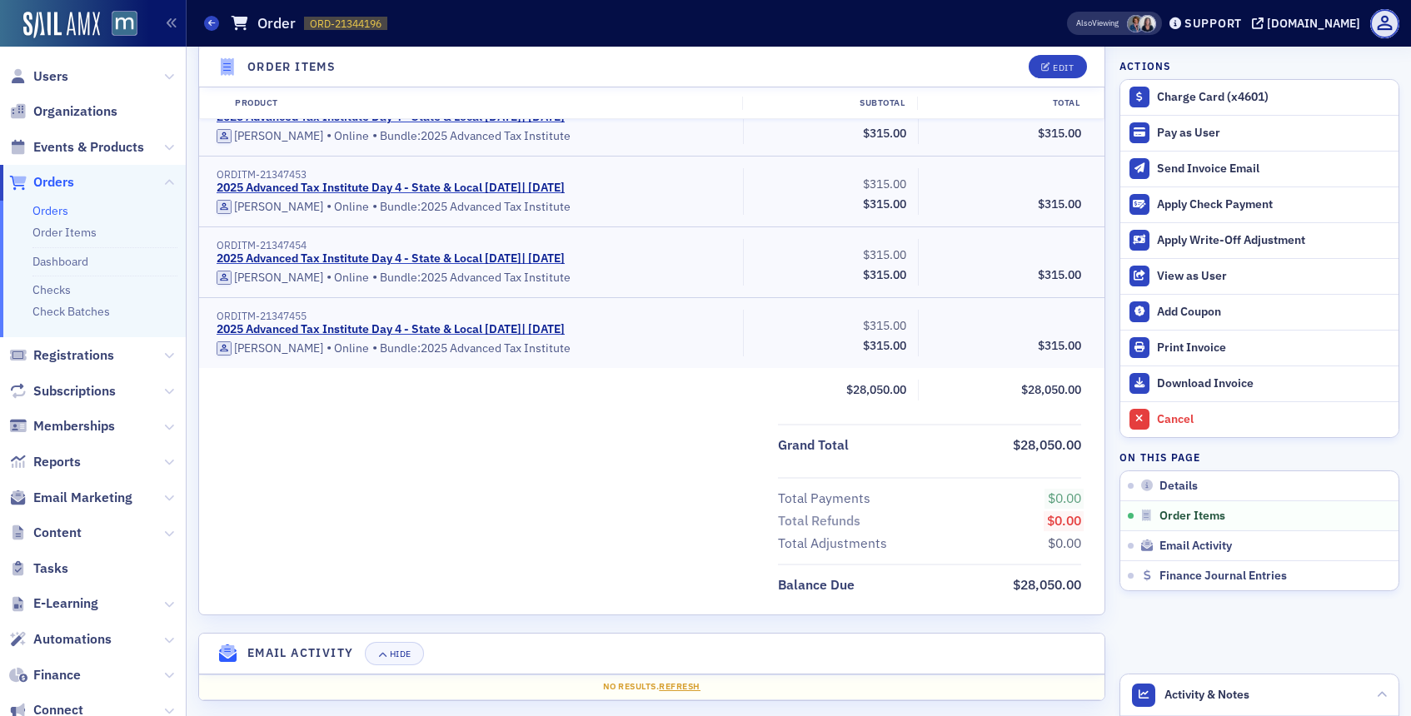
scroll to position [6423, 0]
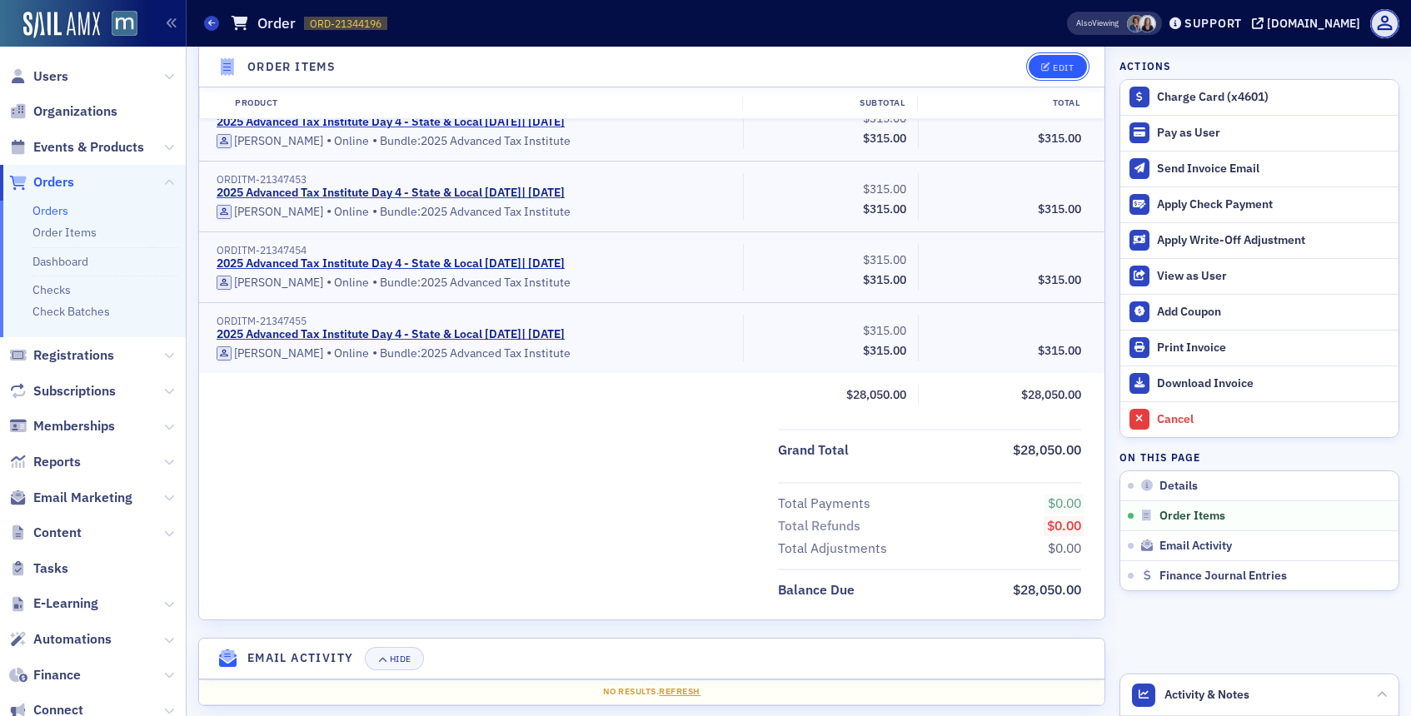
click at [1039, 72] on button "Edit" at bounding box center [1057, 66] width 57 height 23
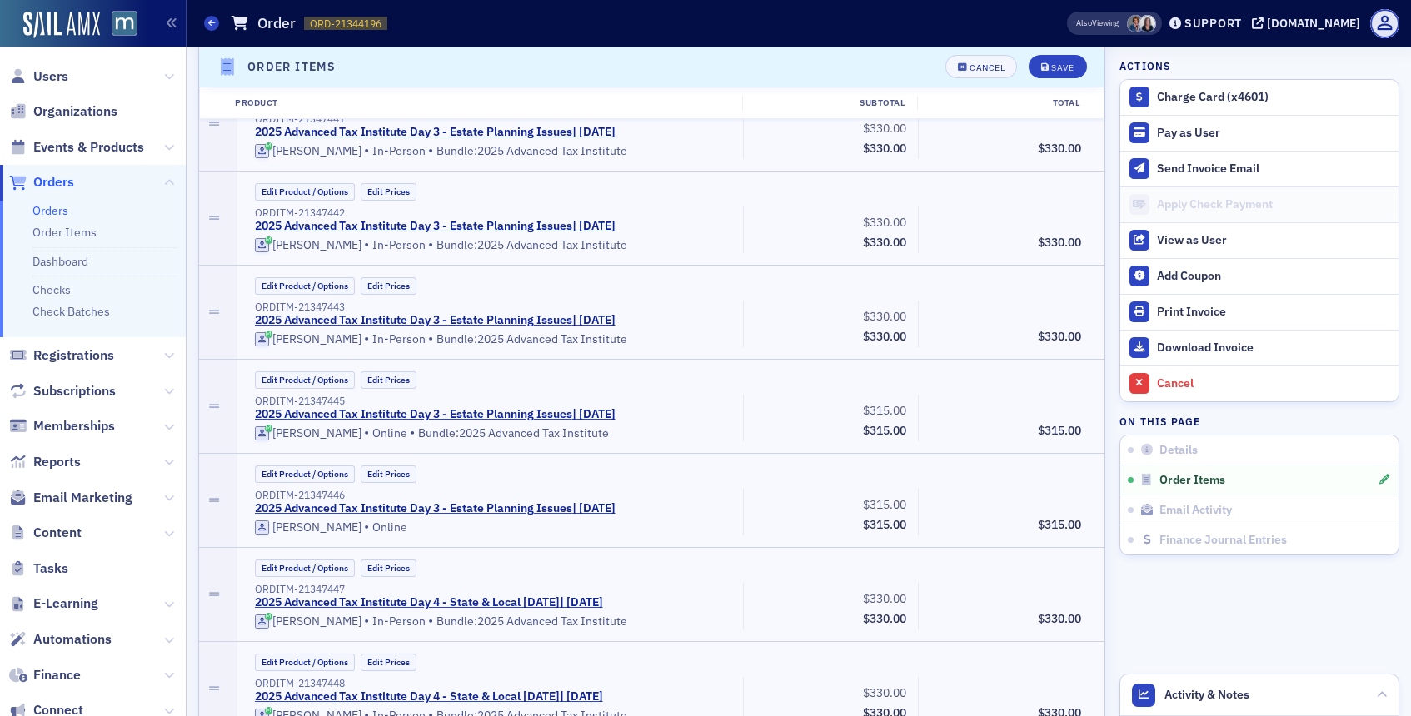
scroll to position [8162, 0]
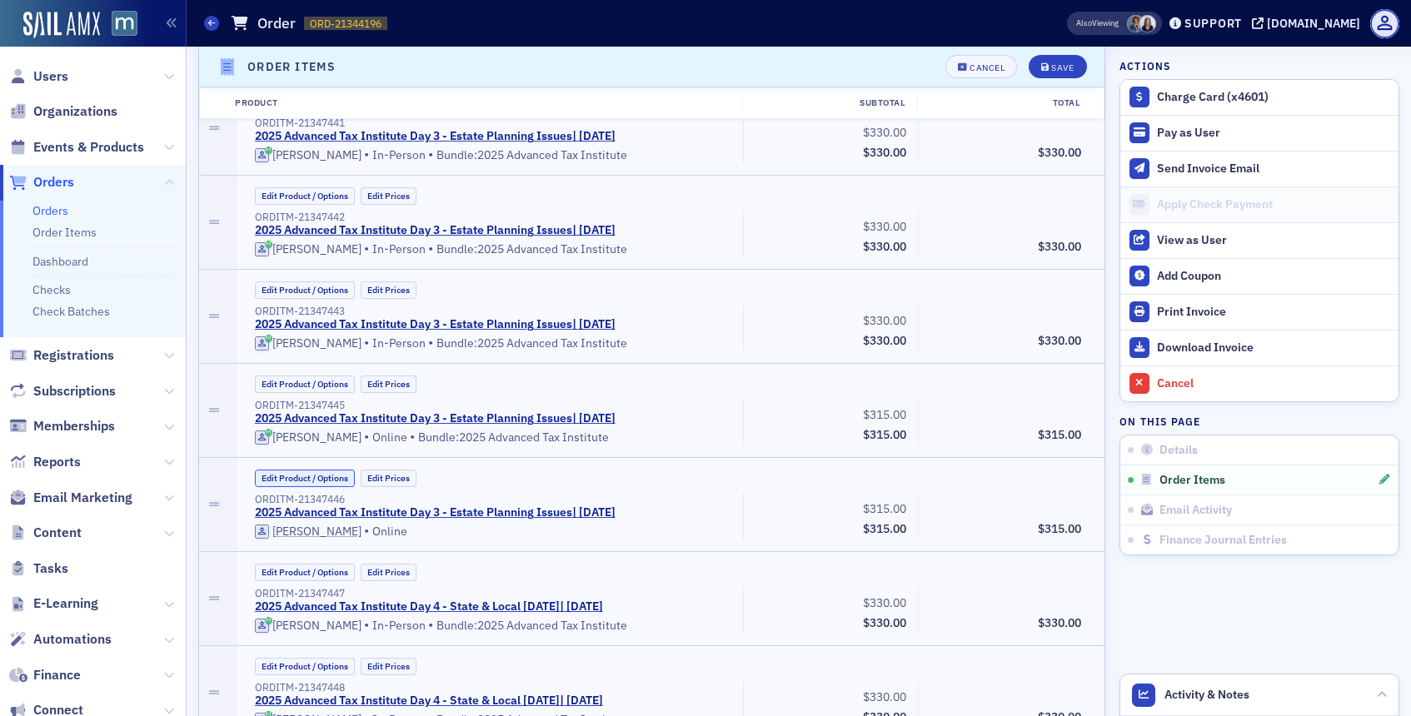
click at [346, 478] on button "Edit Product / Options" at bounding box center [305, 478] width 100 height 17
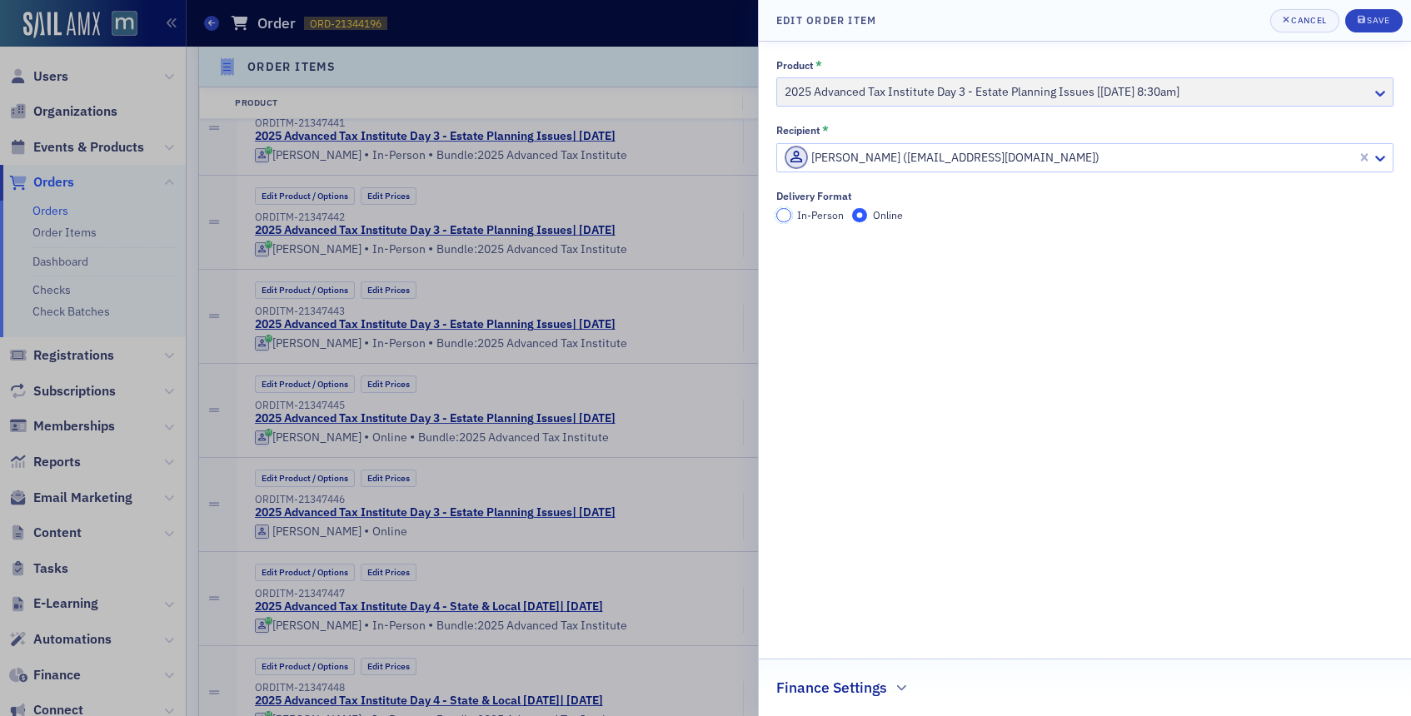
click at [780, 211] on input "In-Person" at bounding box center [783, 215] width 15 height 15
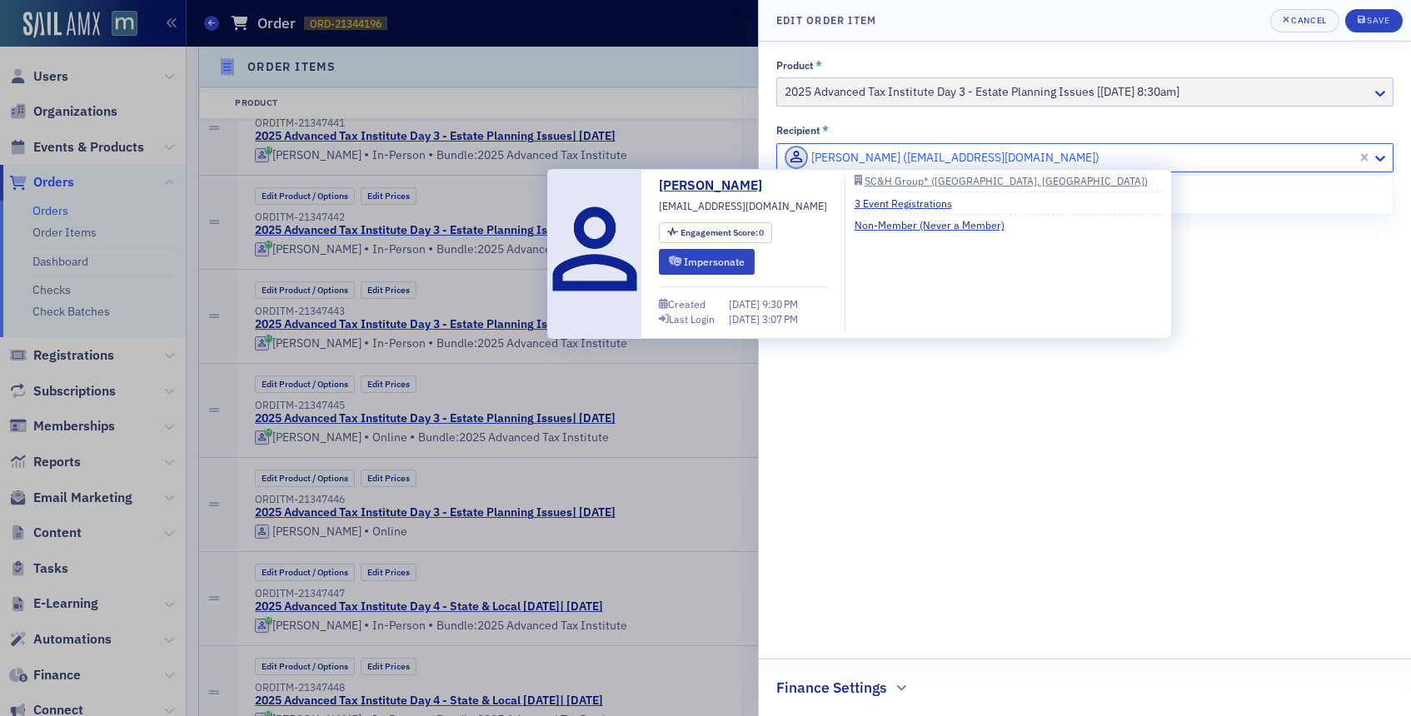
click at [788, 156] on span at bounding box center [796, 157] width 23 height 23
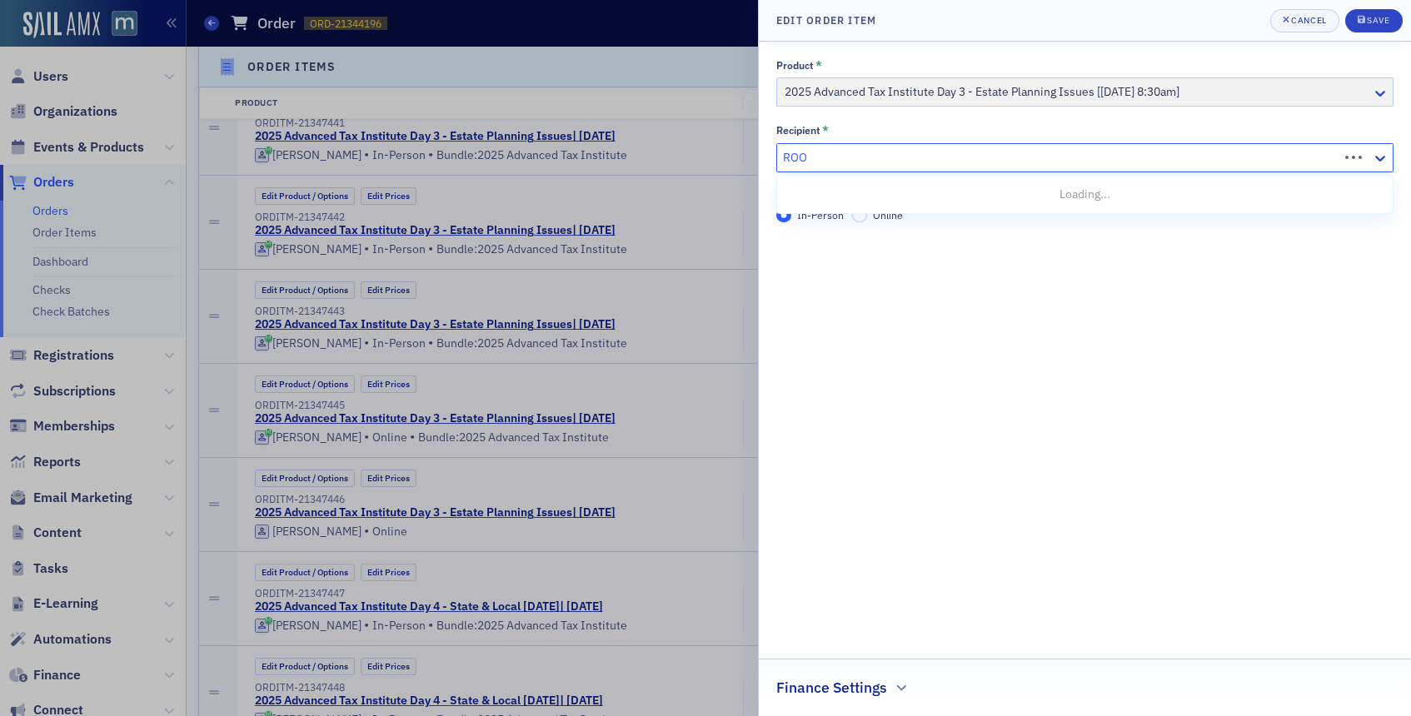
type input "ROOS"
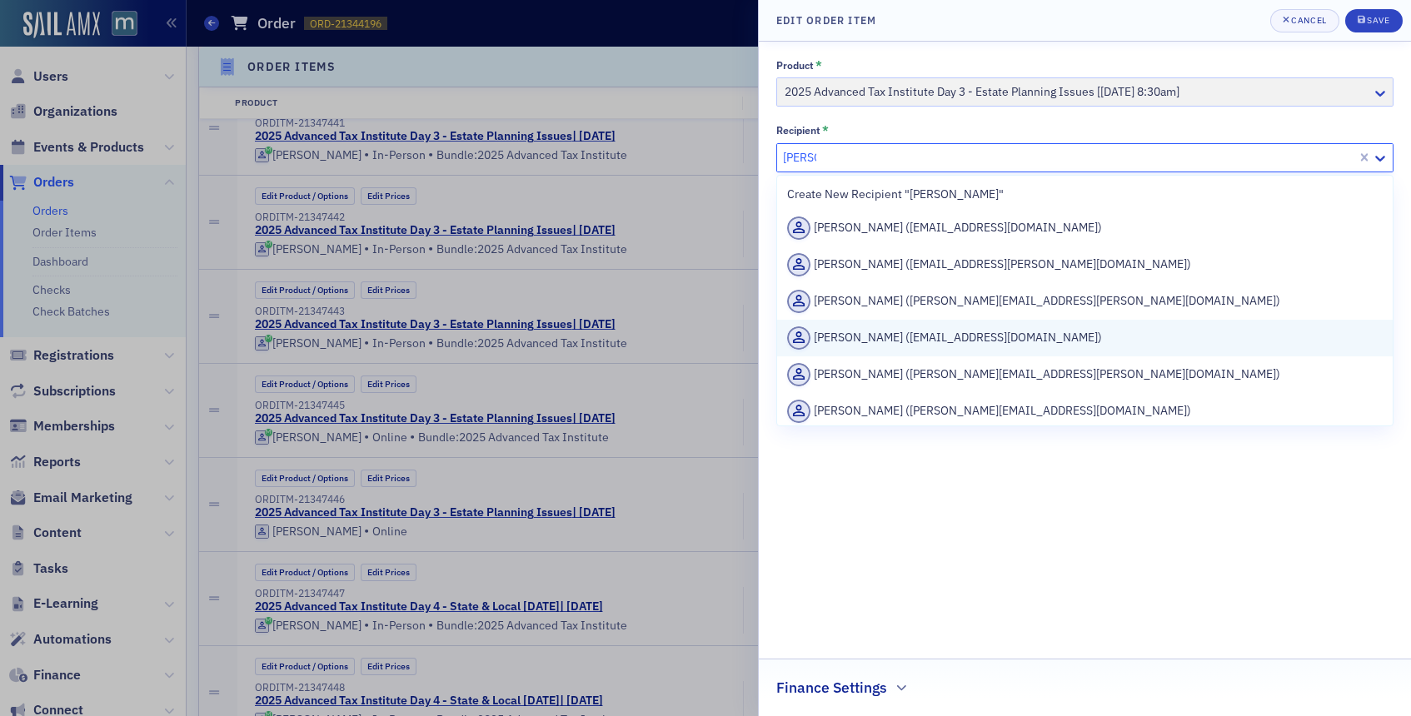
click at [843, 336] on div "Alexander Roos (aroos@schgroup.com)" at bounding box center [1084, 337] width 595 height 23
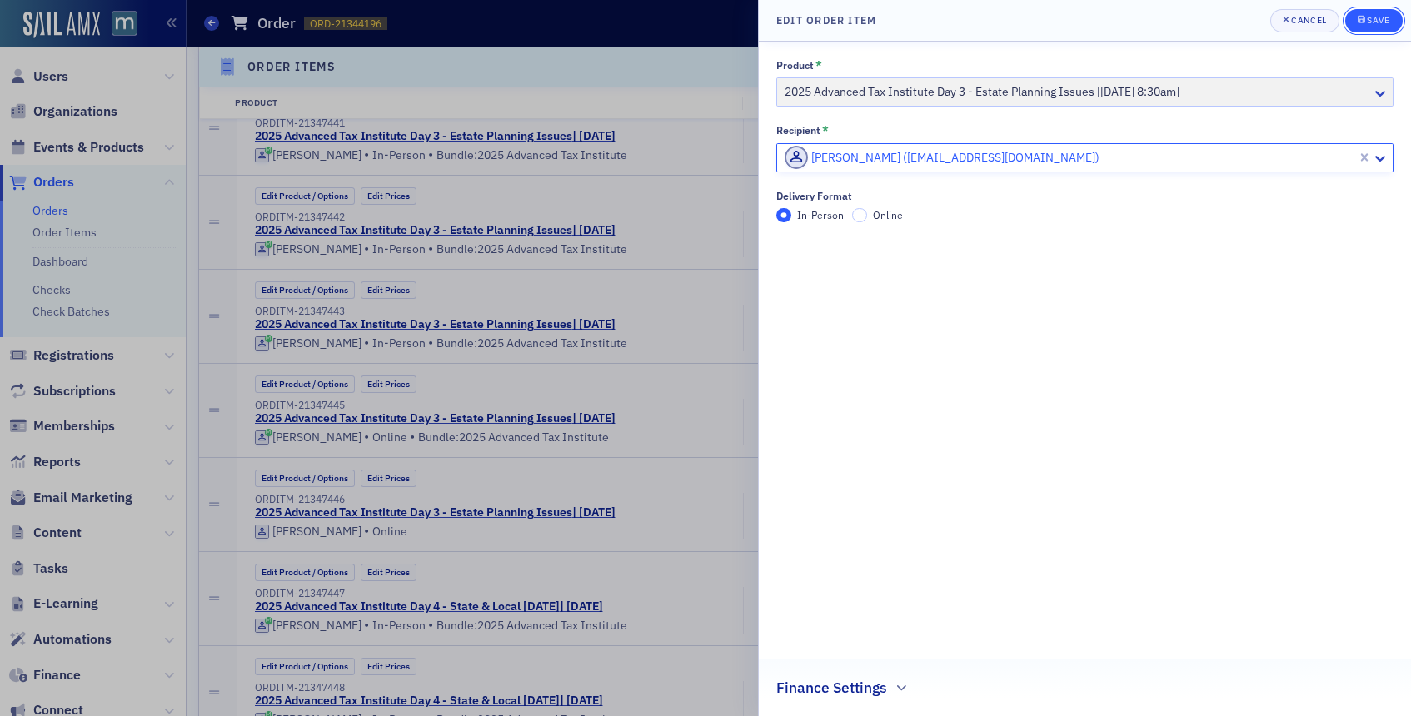
click at [1375, 13] on button "Save" at bounding box center [1373, 20] width 57 height 23
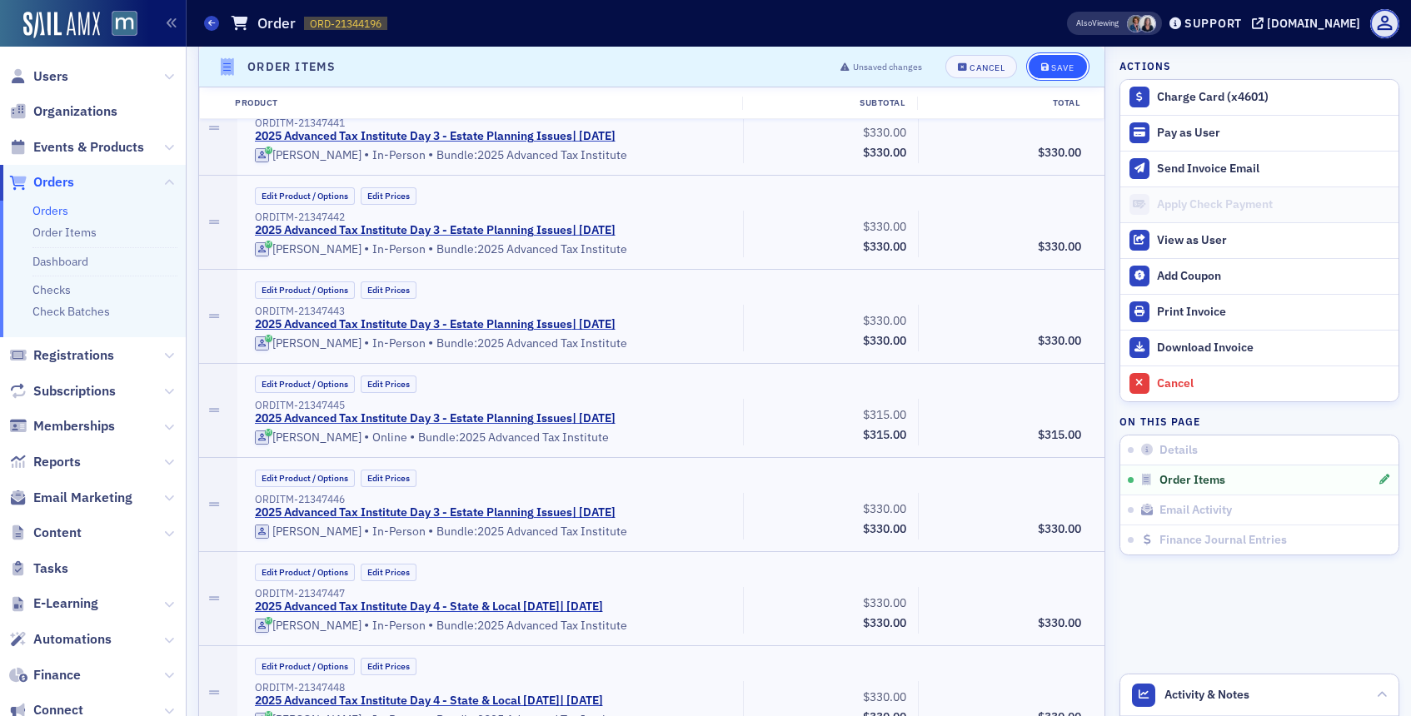
click at [1061, 64] on div "Save" at bounding box center [1062, 66] width 22 height 9
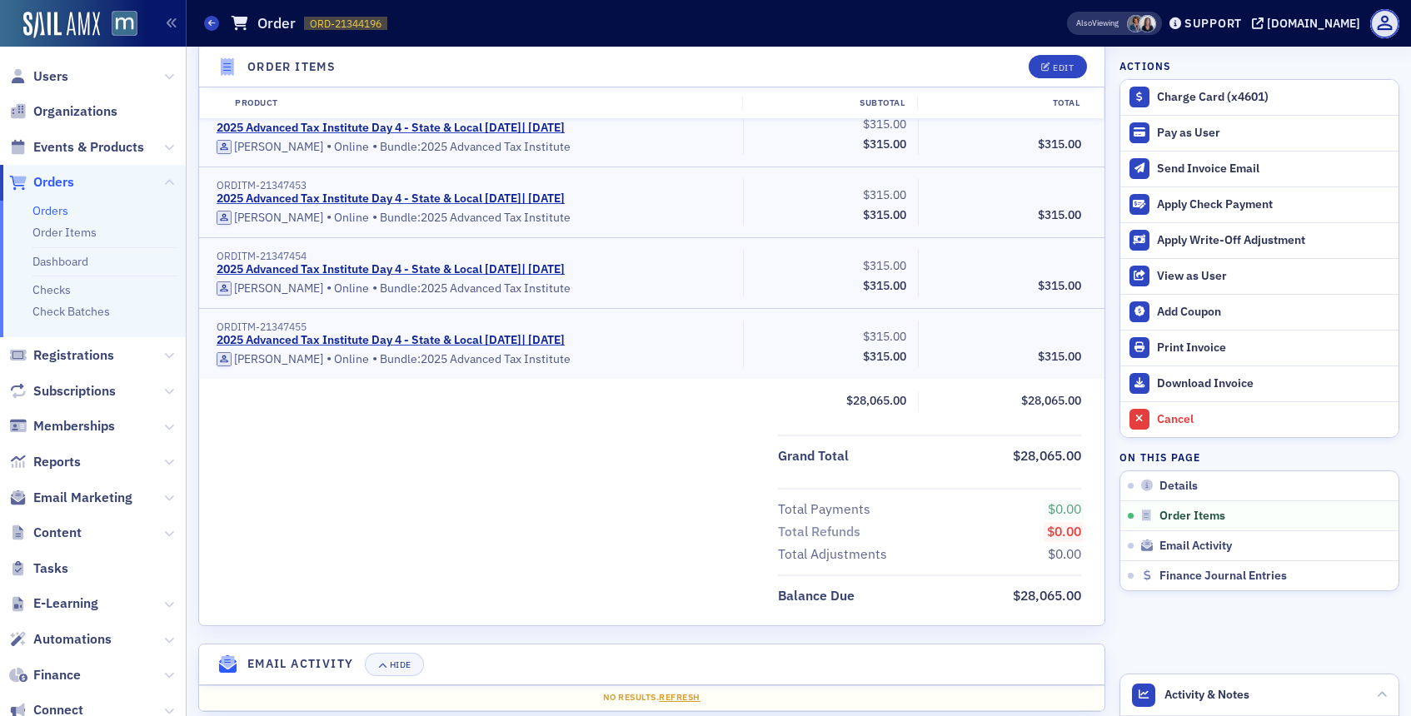
scroll to position [6416, 0]
click at [1060, 75] on button "Edit" at bounding box center [1057, 66] width 57 height 23
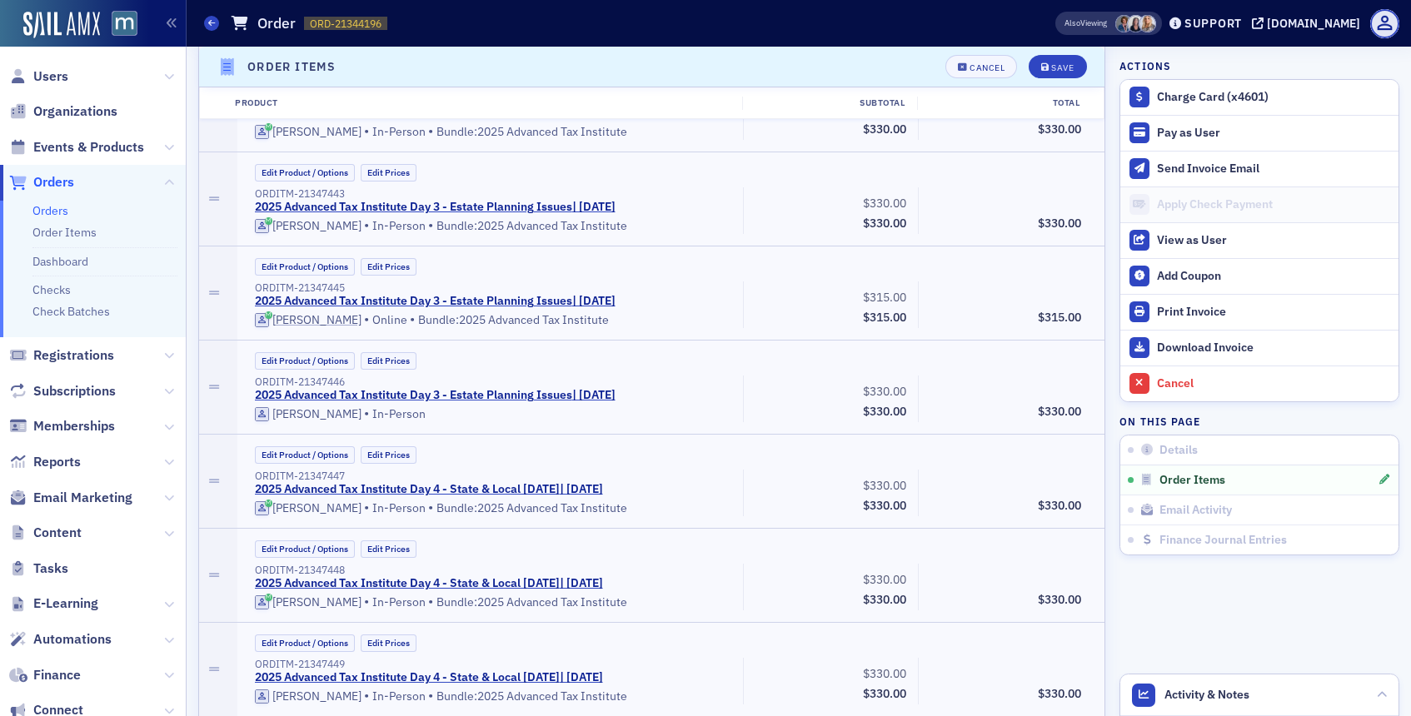
scroll to position [8285, 0]
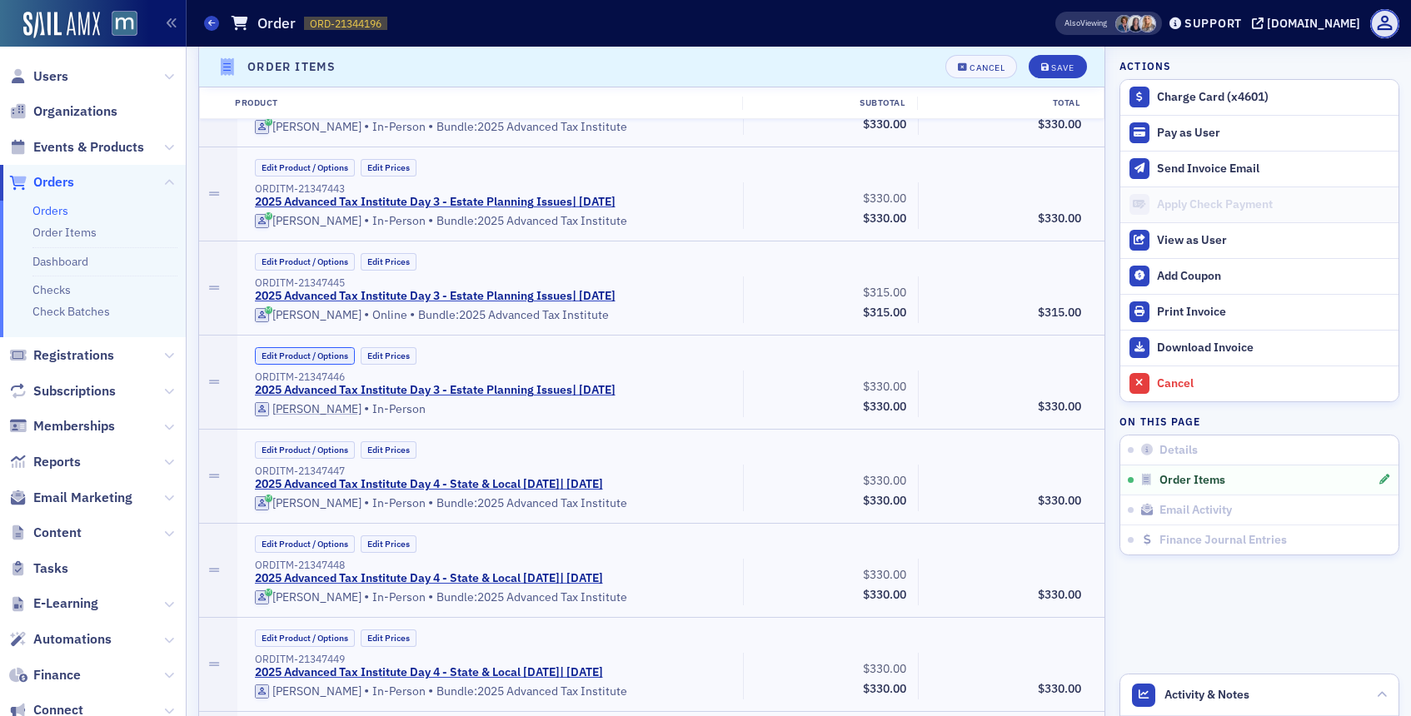
click at [321, 351] on button "Edit Product / Options" at bounding box center [305, 355] width 100 height 17
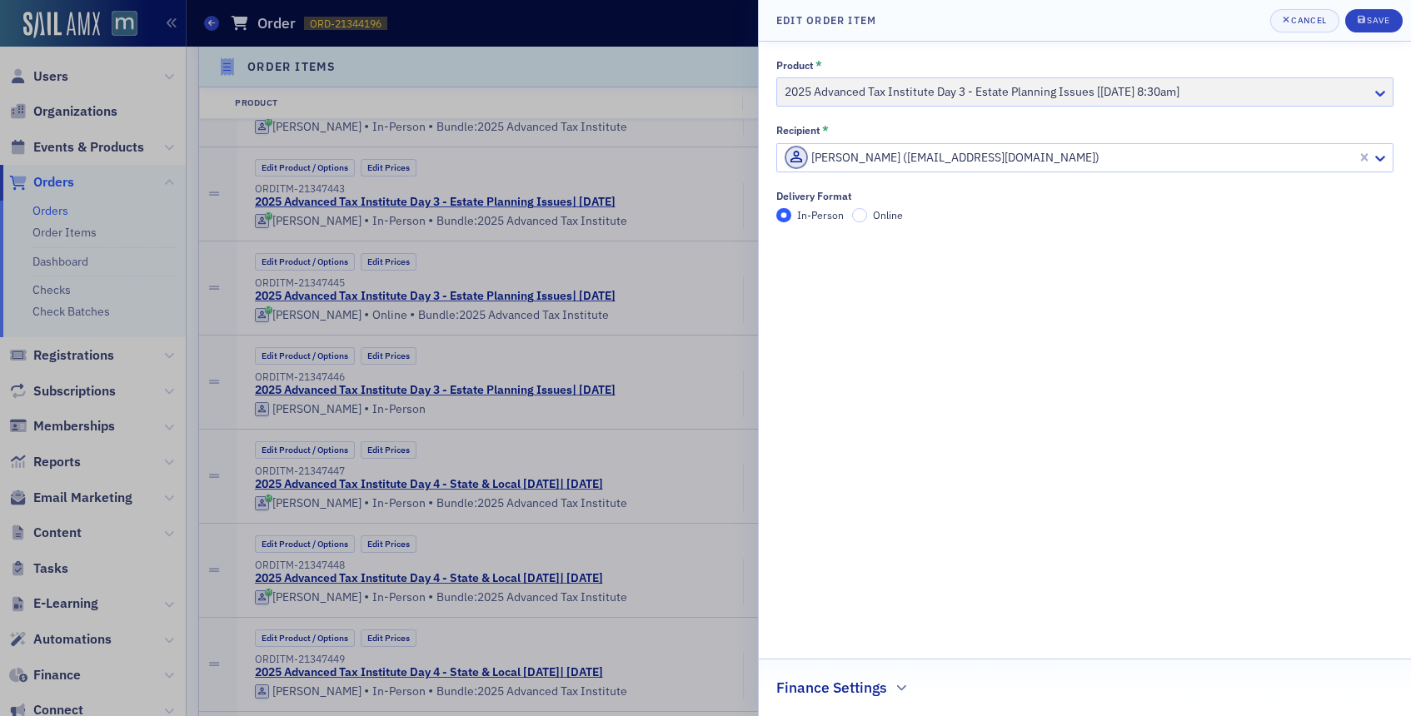
click at [778, 152] on div "Alexander Roos (aroos@schgroup.com)" at bounding box center [1067, 157] width 580 height 27
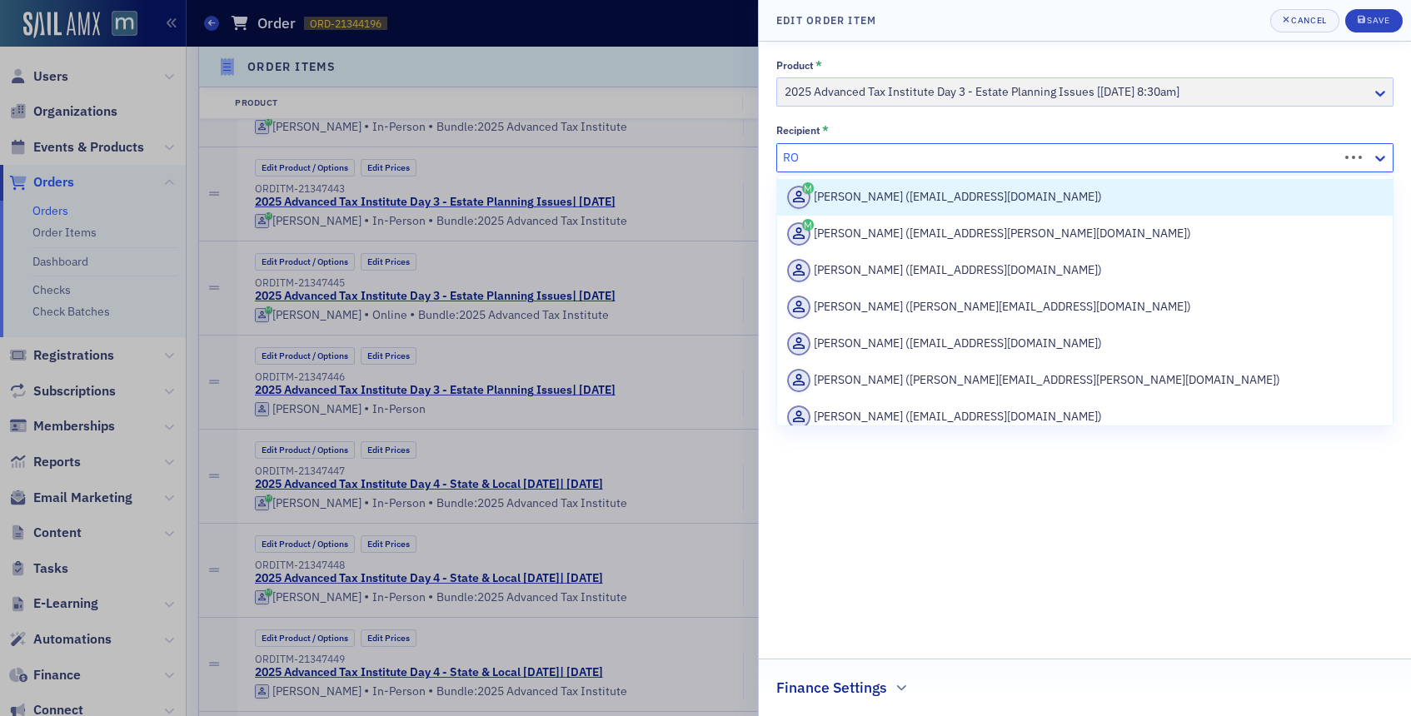
type input "R"
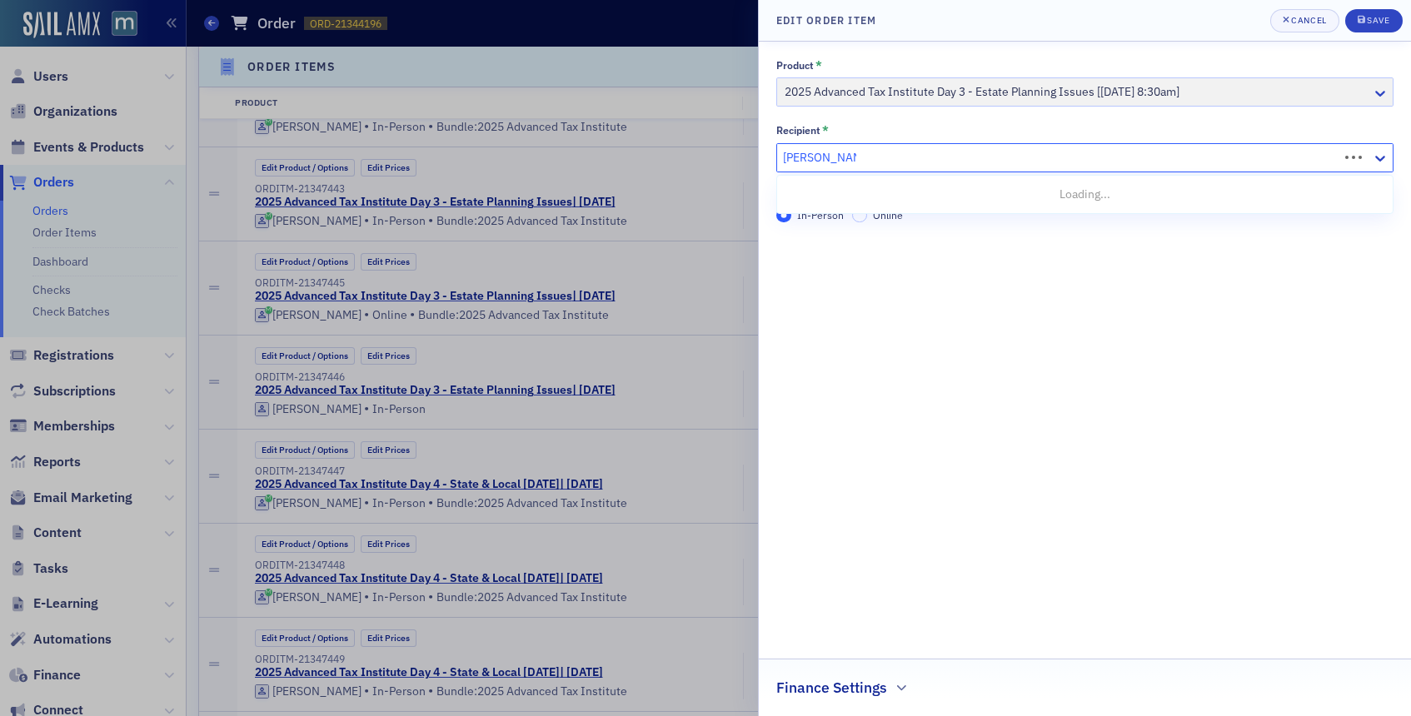
type input "JESSICA ROSS"
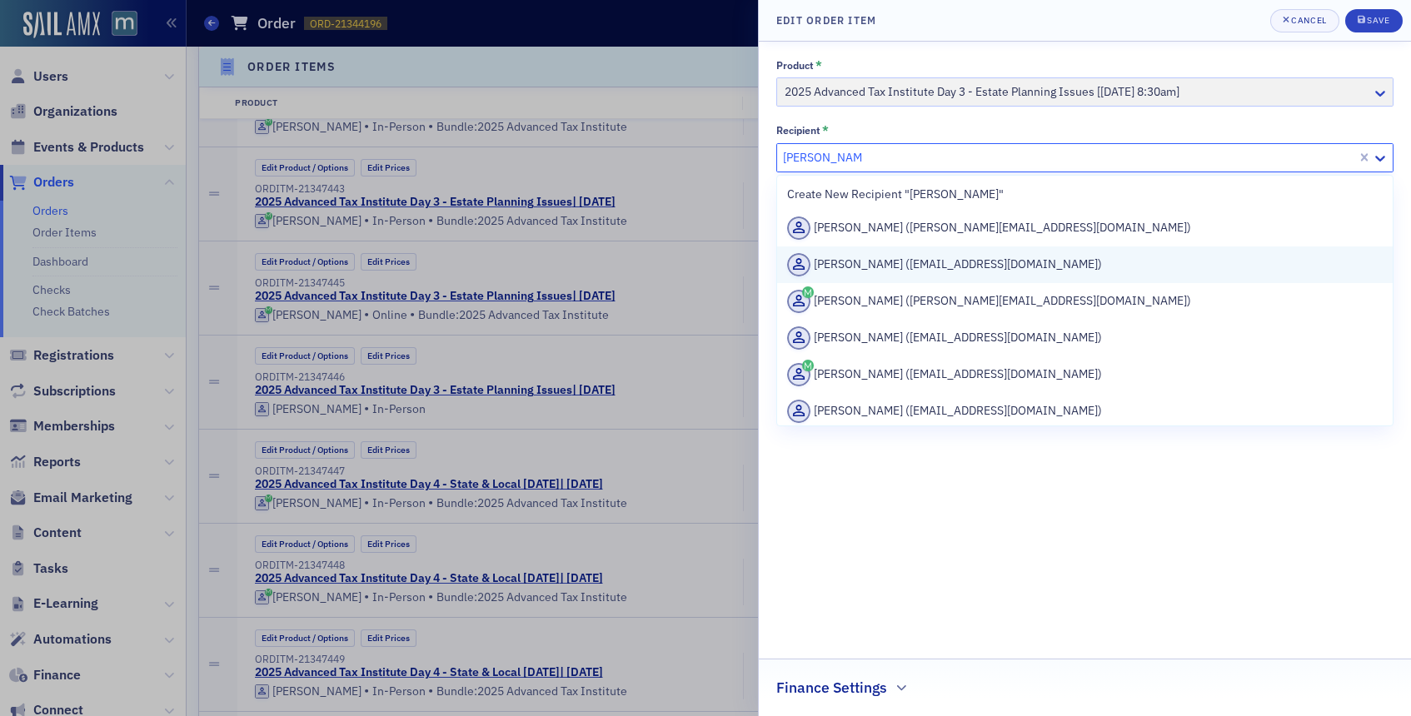
click at [866, 270] on div "Jessica Ross (jross@schgroup.com)" at bounding box center [1084, 264] width 595 height 23
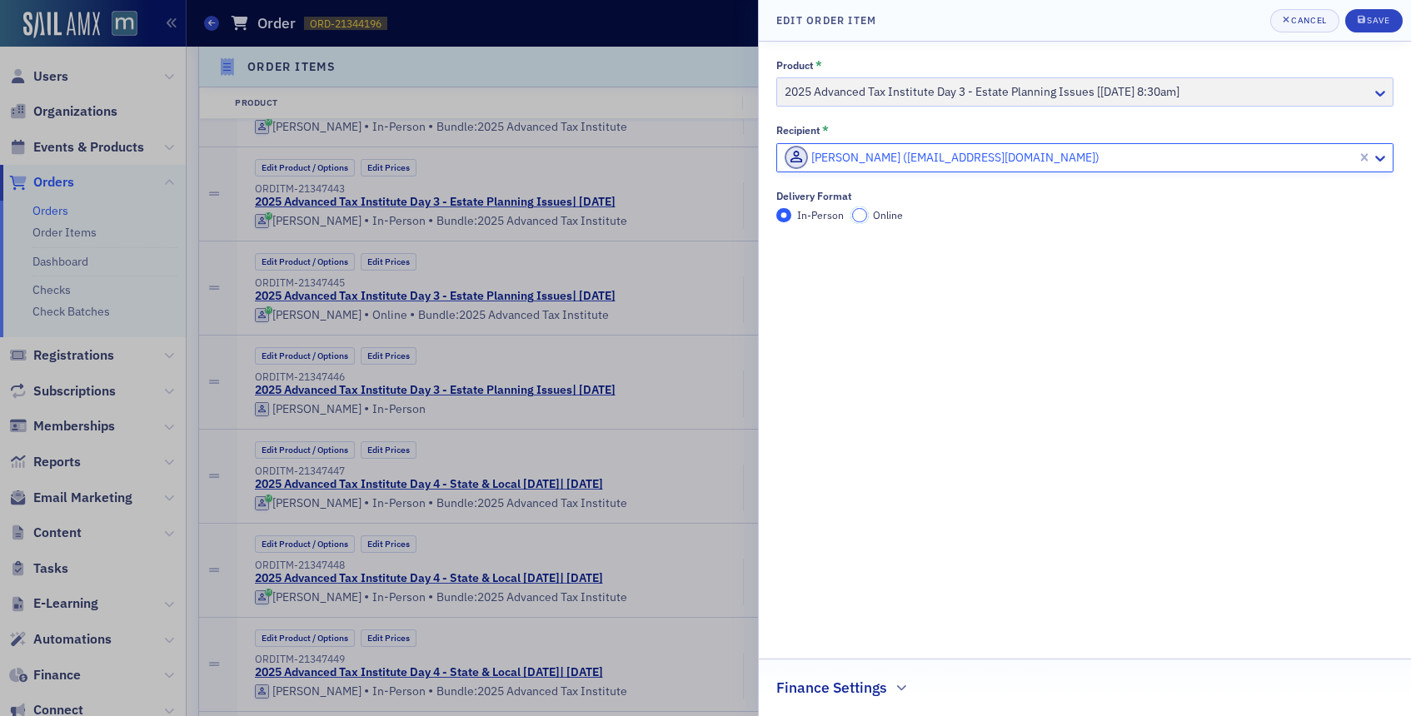
click at [858, 218] on input "Online" at bounding box center [859, 215] width 15 height 15
click at [1380, 26] on span "Save" at bounding box center [1373, 20] width 32 height 13
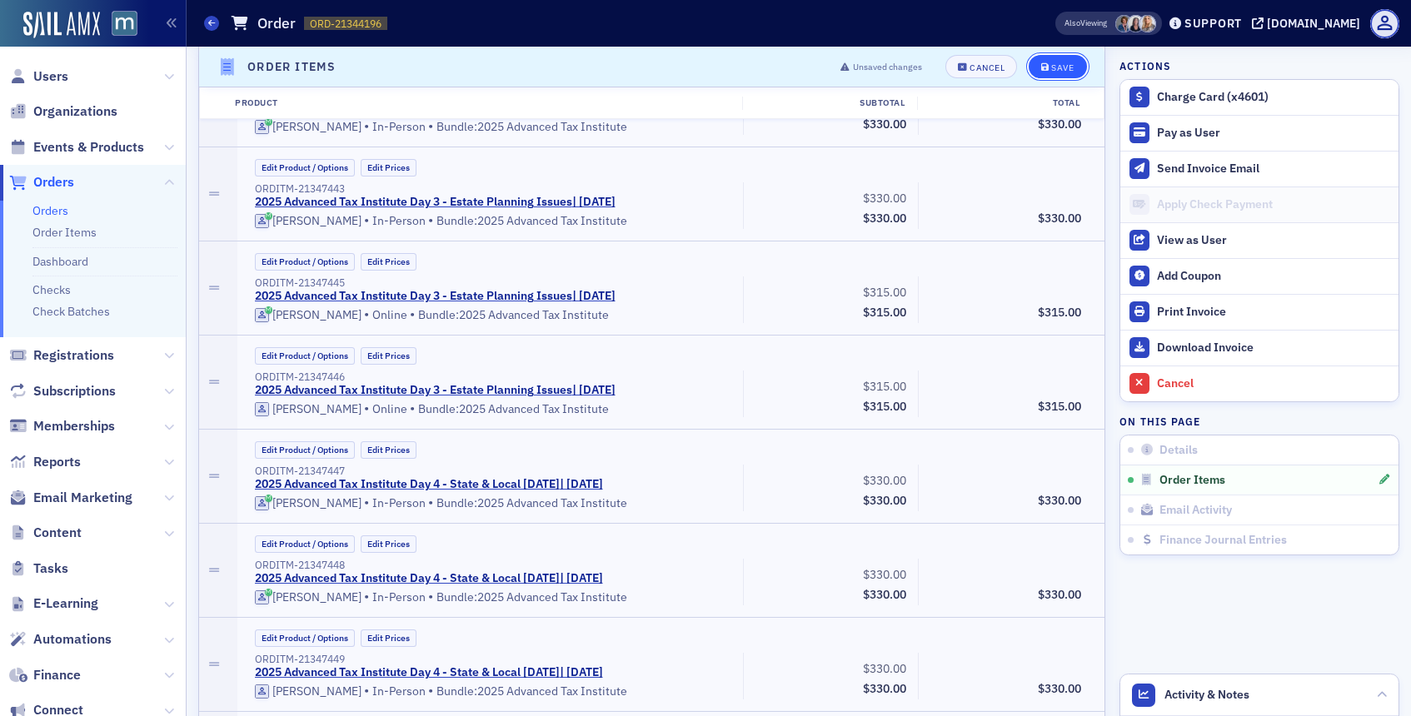
click at [1060, 62] on div "Save" at bounding box center [1062, 66] width 22 height 9
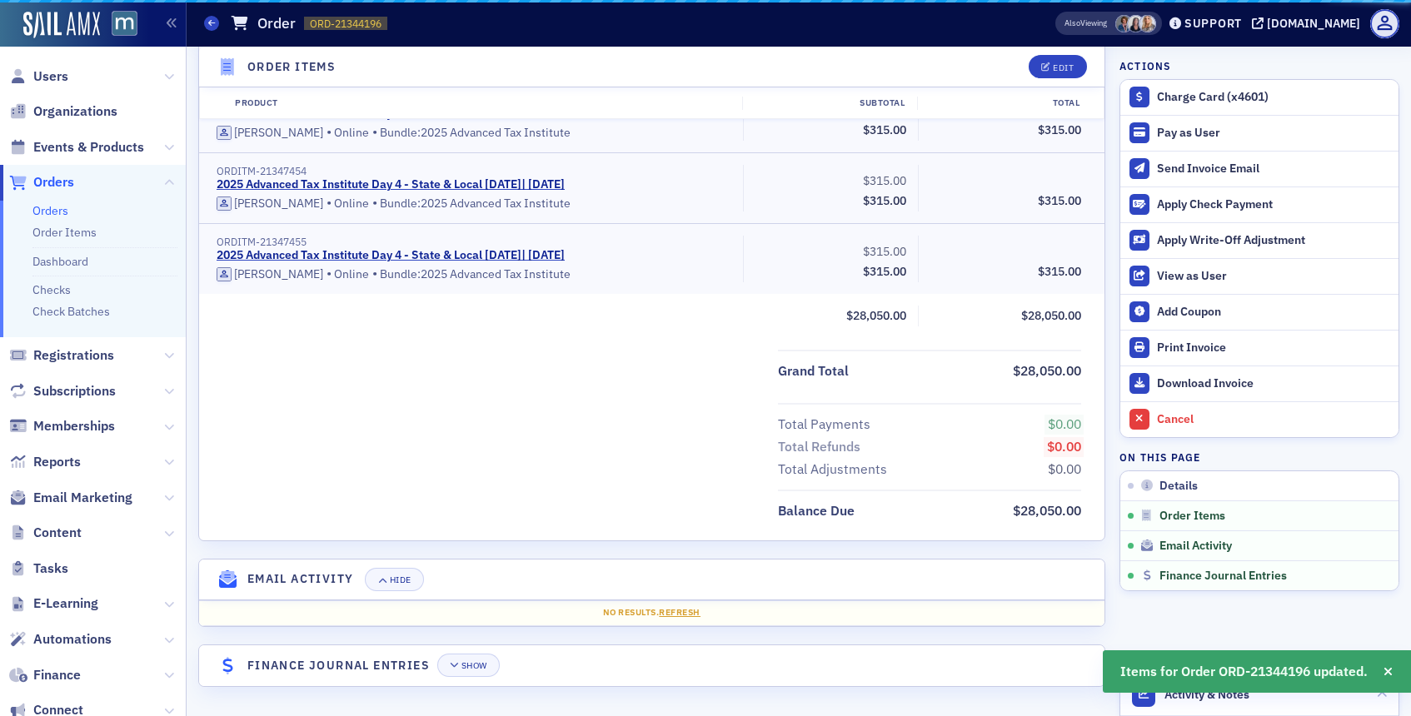
scroll to position [504, 0]
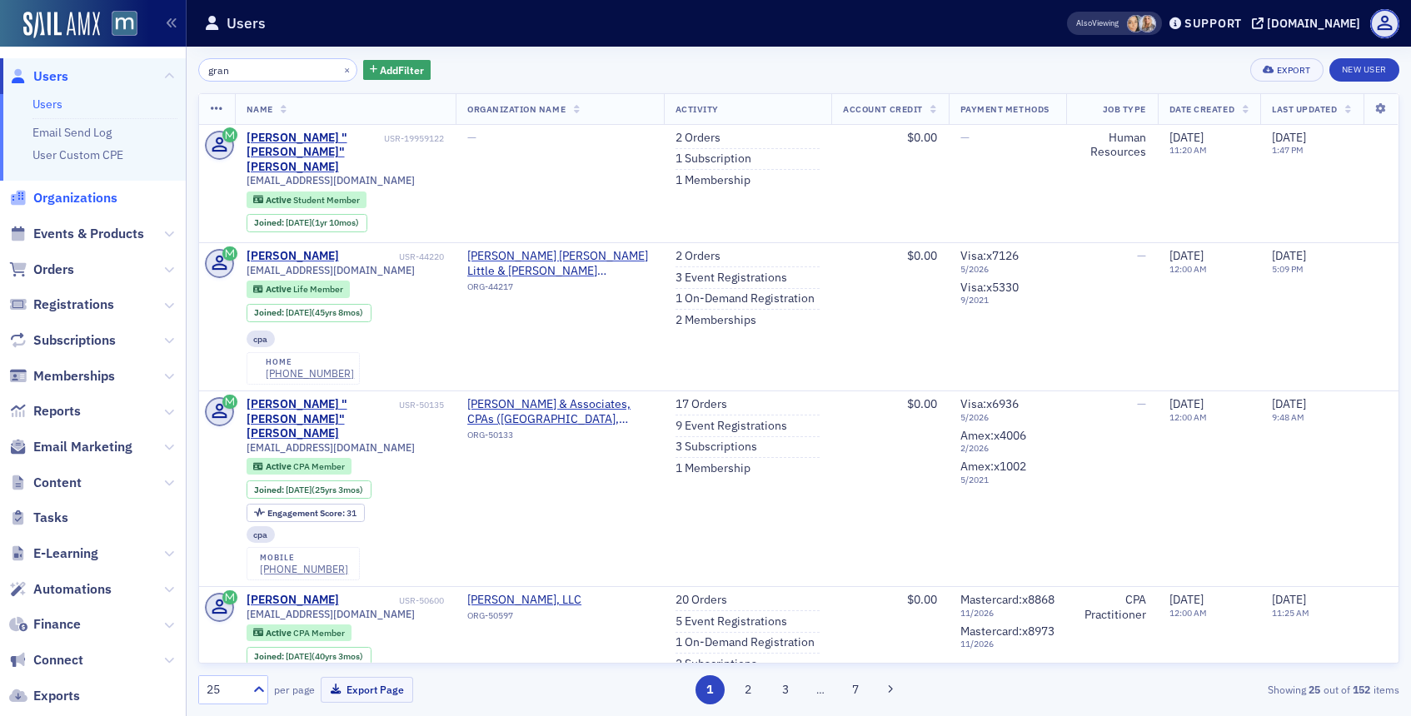
type input "gran"
click at [64, 196] on span "Organizations" at bounding box center [75, 198] width 84 height 18
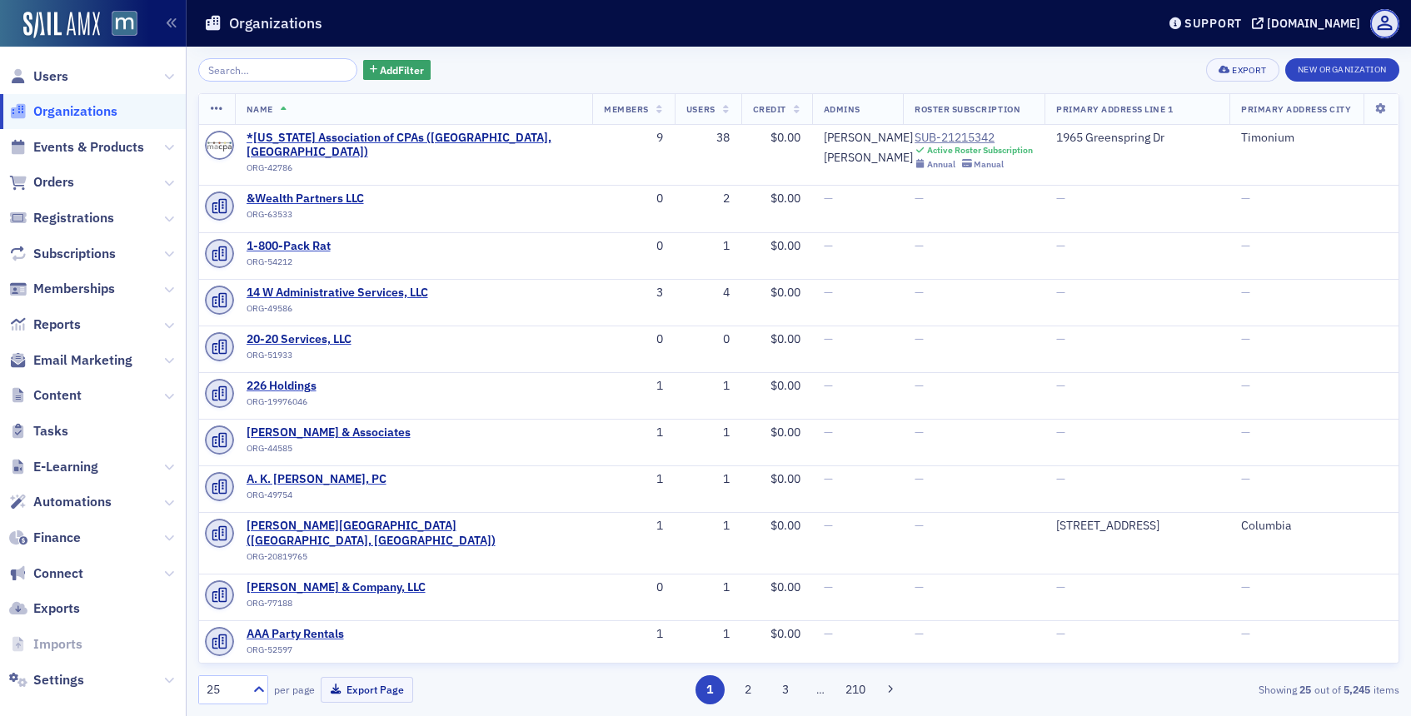
click at [281, 67] on input "search" at bounding box center [277, 69] width 159 height 23
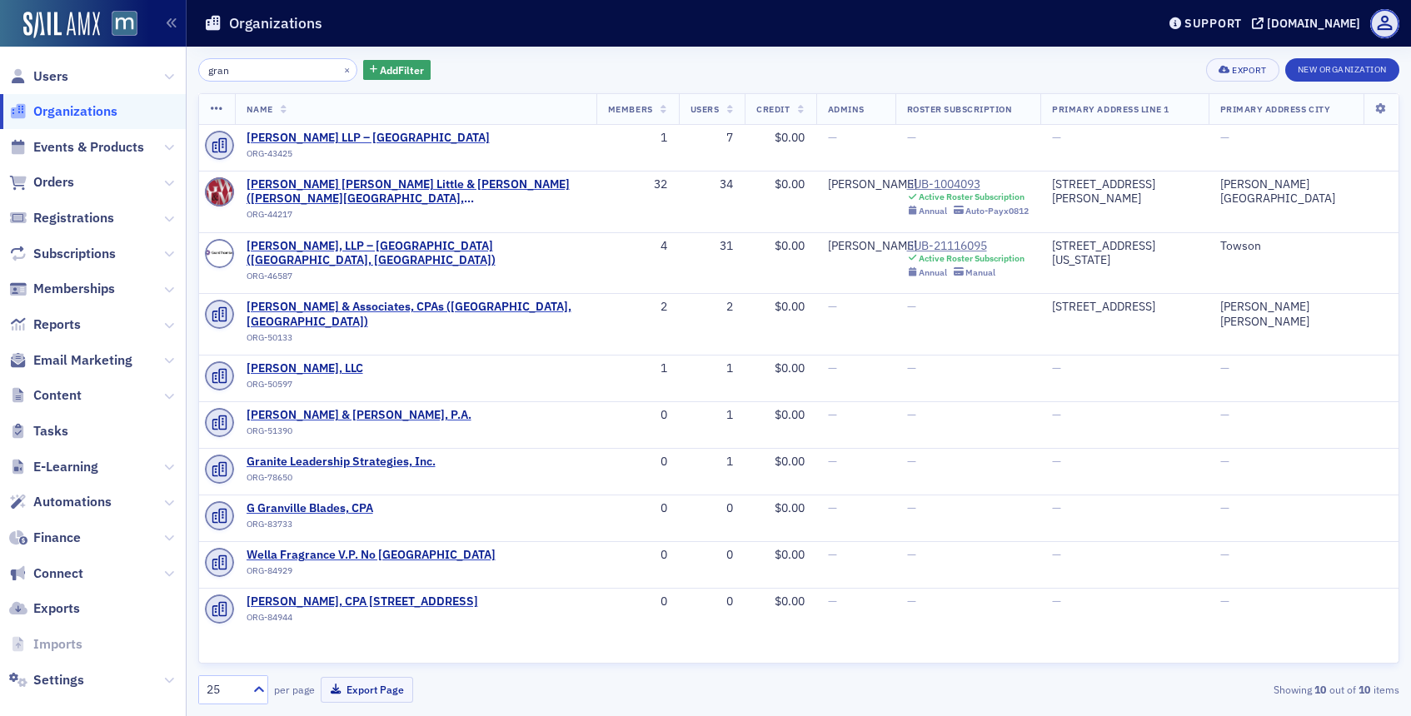
type input "gran"
